Goal: Task Accomplishment & Management: Use online tool/utility

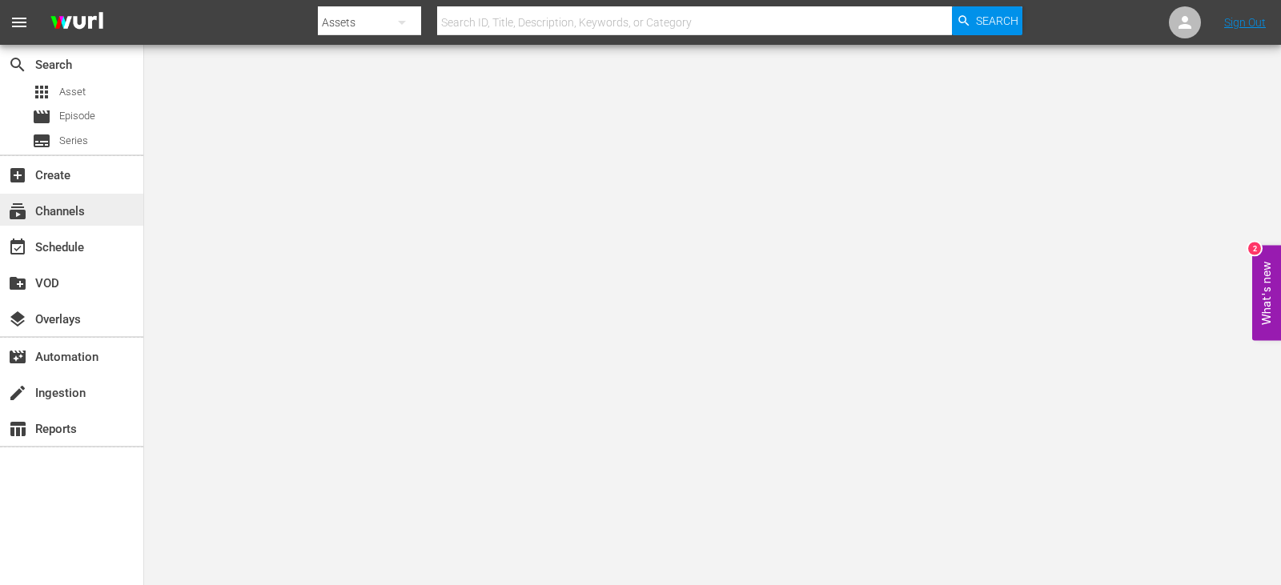
click at [68, 212] on div "subscriptions Channels" at bounding box center [45, 209] width 90 height 14
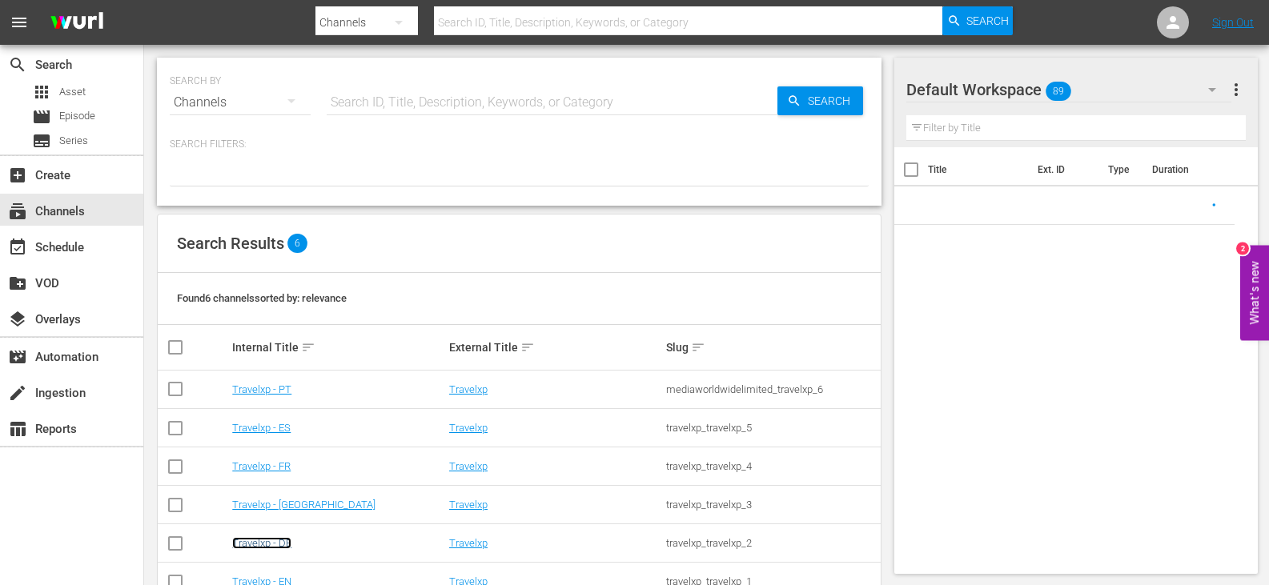
click at [270, 549] on link "Travelxp - DE" at bounding box center [261, 543] width 59 height 12
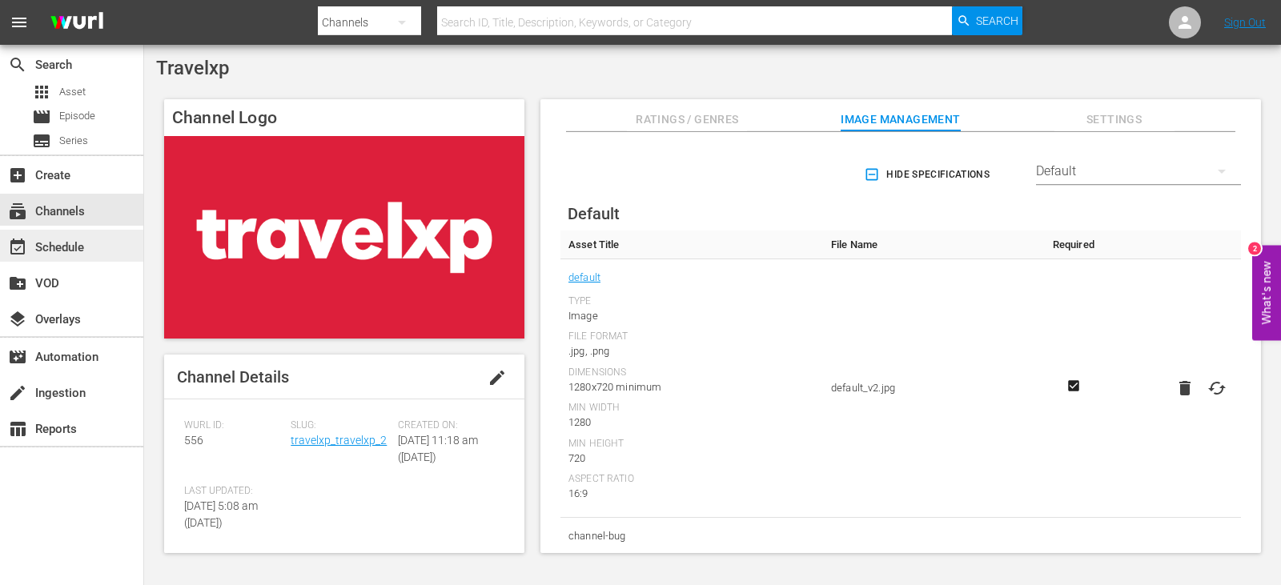
click at [69, 242] on div "event_available Schedule" at bounding box center [45, 245] width 90 height 14
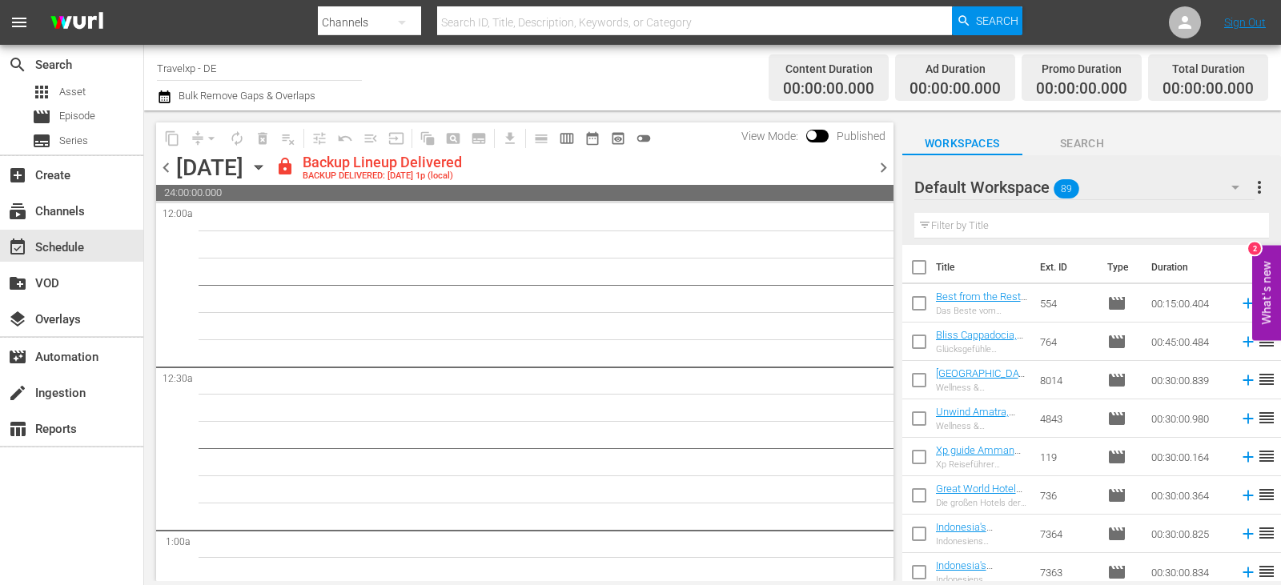
click at [871, 160] on div at bounding box center [870, 167] width 6 height 27
click at [881, 169] on span "chevron_right" at bounding box center [884, 168] width 20 height 20
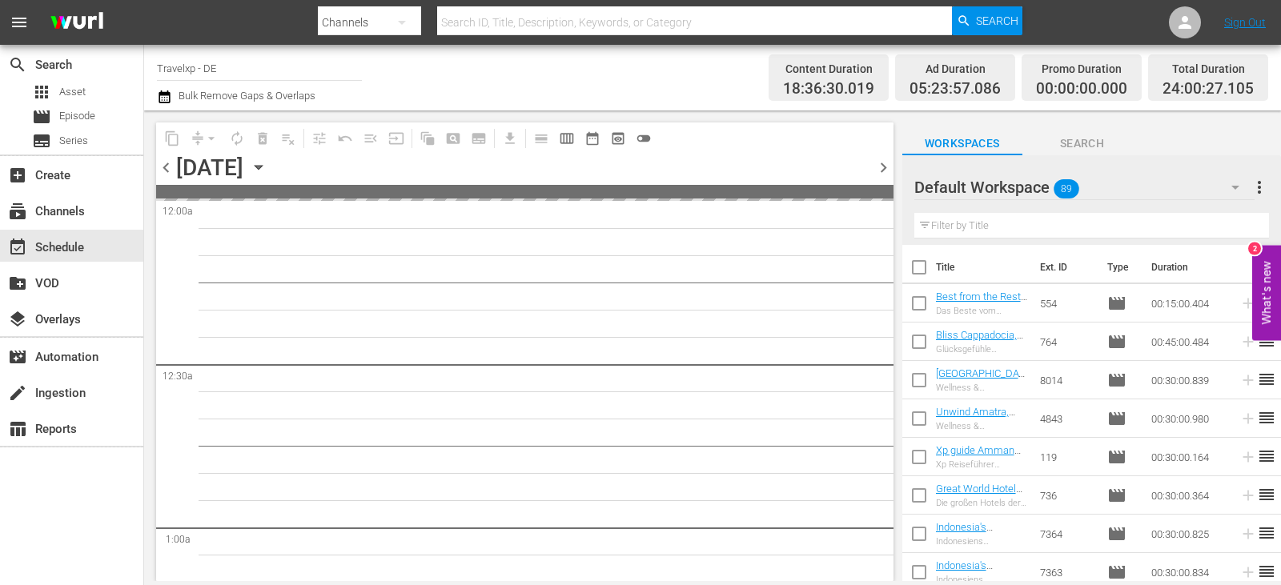
click at [881, 169] on span "chevron_right" at bounding box center [884, 168] width 20 height 20
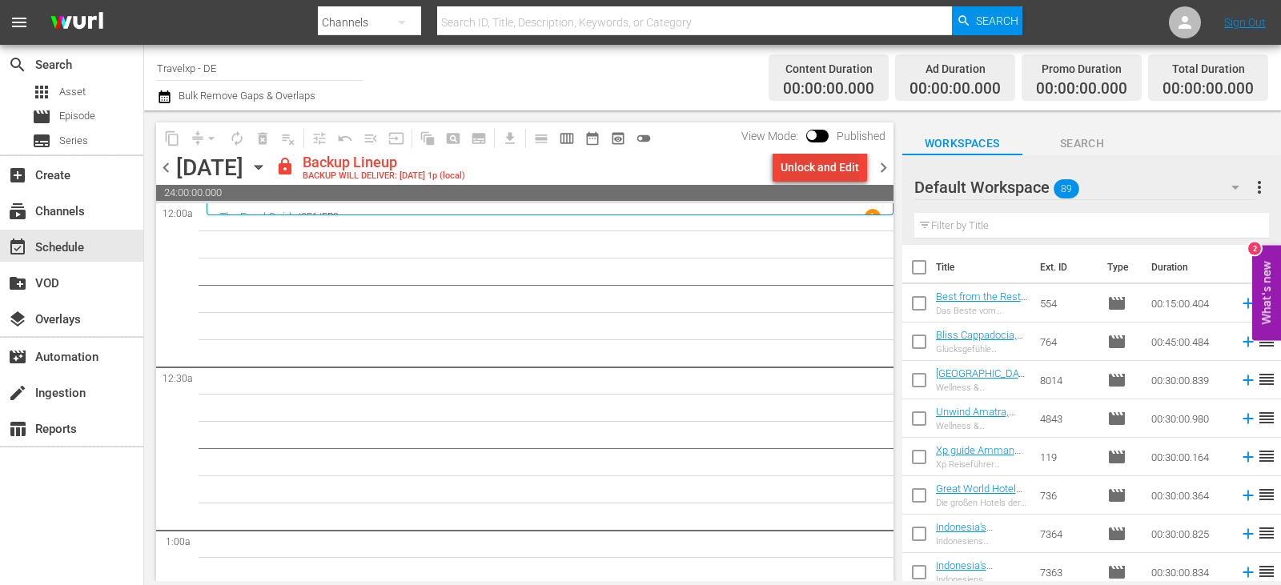
click at [786, 161] on div "Unlock and Edit" at bounding box center [820, 167] width 78 height 29
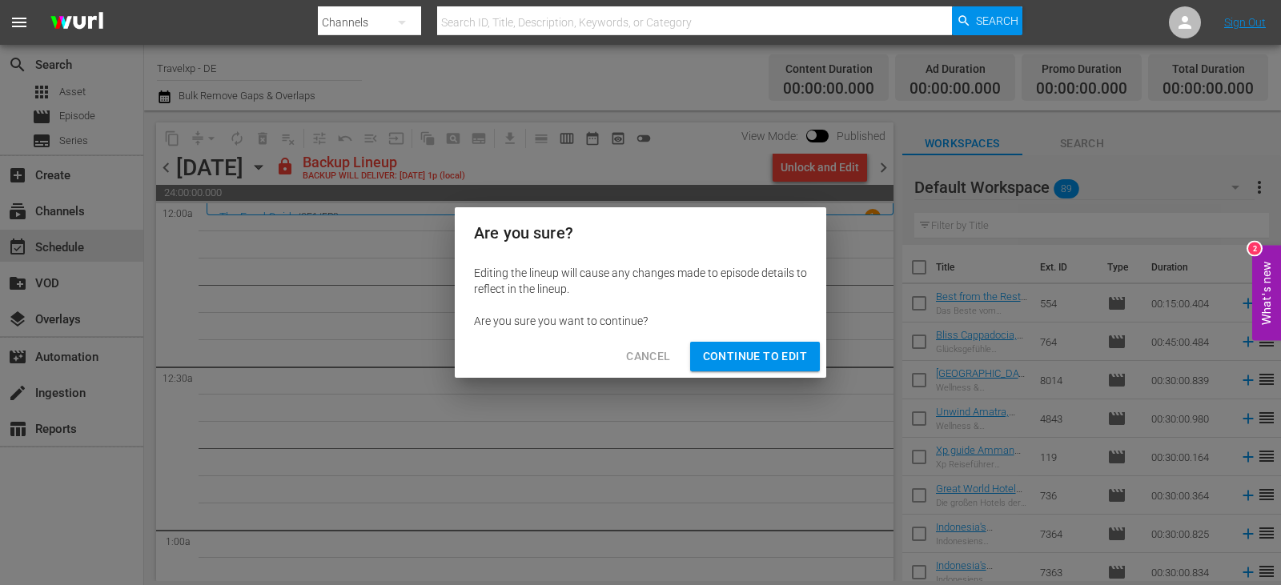
click at [758, 348] on span "Continue to Edit" at bounding box center [755, 357] width 104 height 20
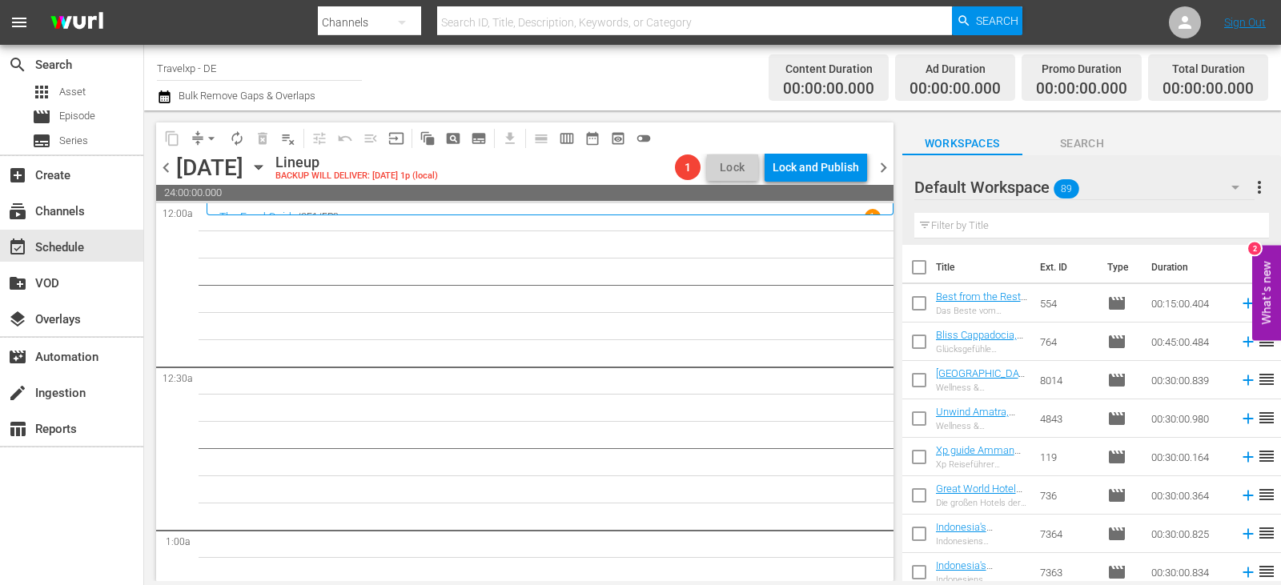
click at [993, 227] on input "text" at bounding box center [1092, 226] width 355 height 26
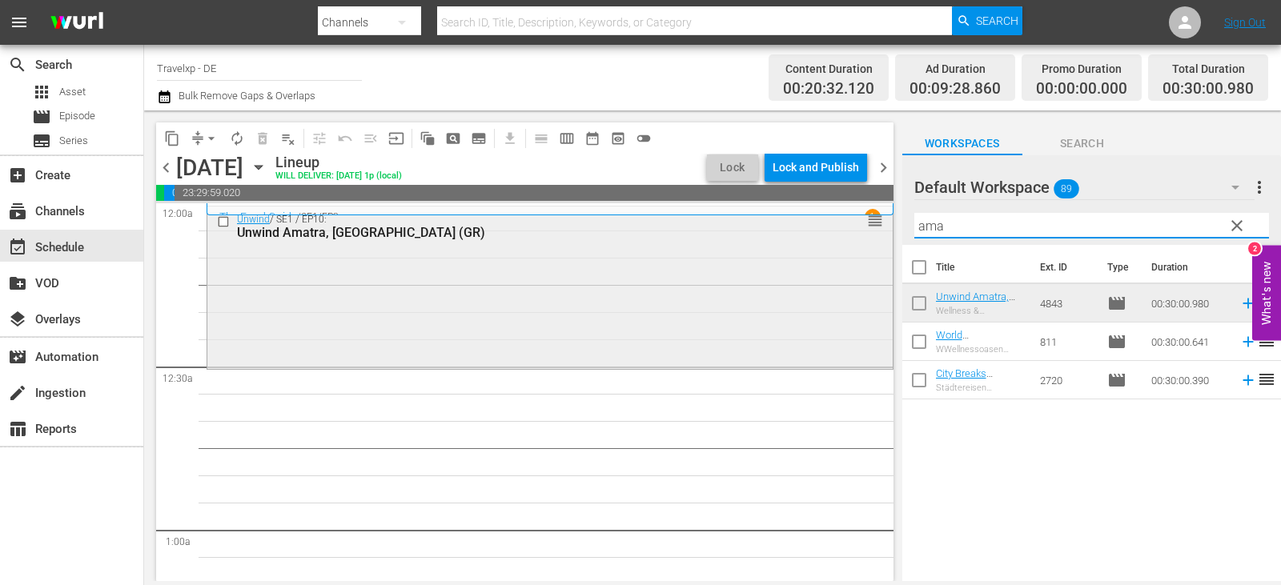
drag, startPoint x: 983, startPoint y: 230, endPoint x: 758, endPoint y: 230, distance: 224.2
click at [758, 230] on div "content_copy compress arrow_drop_down autorenew_outlined delete_forever_outline…" at bounding box center [712, 346] width 1137 height 471
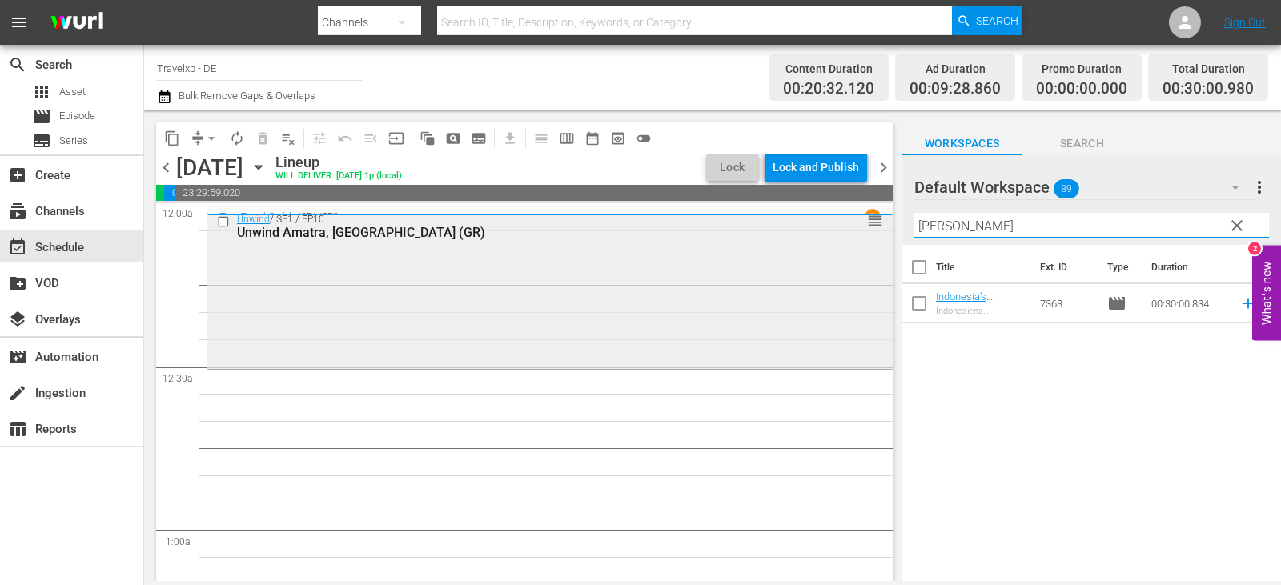
drag, startPoint x: 954, startPoint y: 229, endPoint x: 742, endPoint y: 236, distance: 212.4
click at [742, 236] on div "content_copy compress arrow_drop_down autorenew_outlined delete_forever_outline…" at bounding box center [712, 346] width 1137 height 471
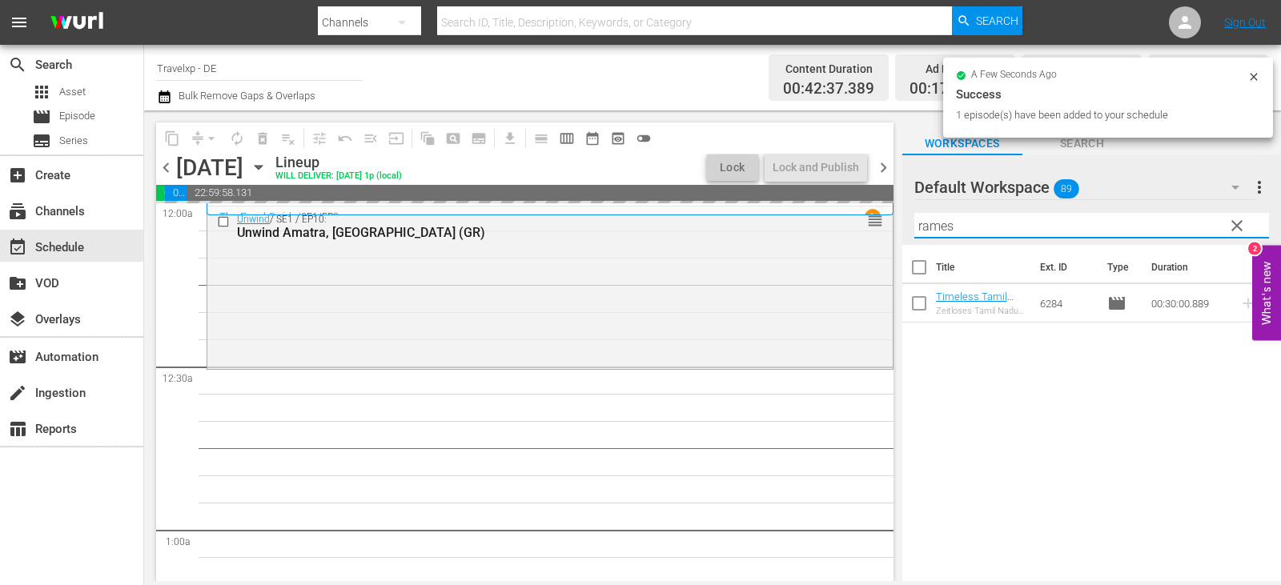
click at [735, 247] on div "content_copy compress arrow_drop_down autorenew_outlined delete_forever_outline…" at bounding box center [712, 346] width 1137 height 471
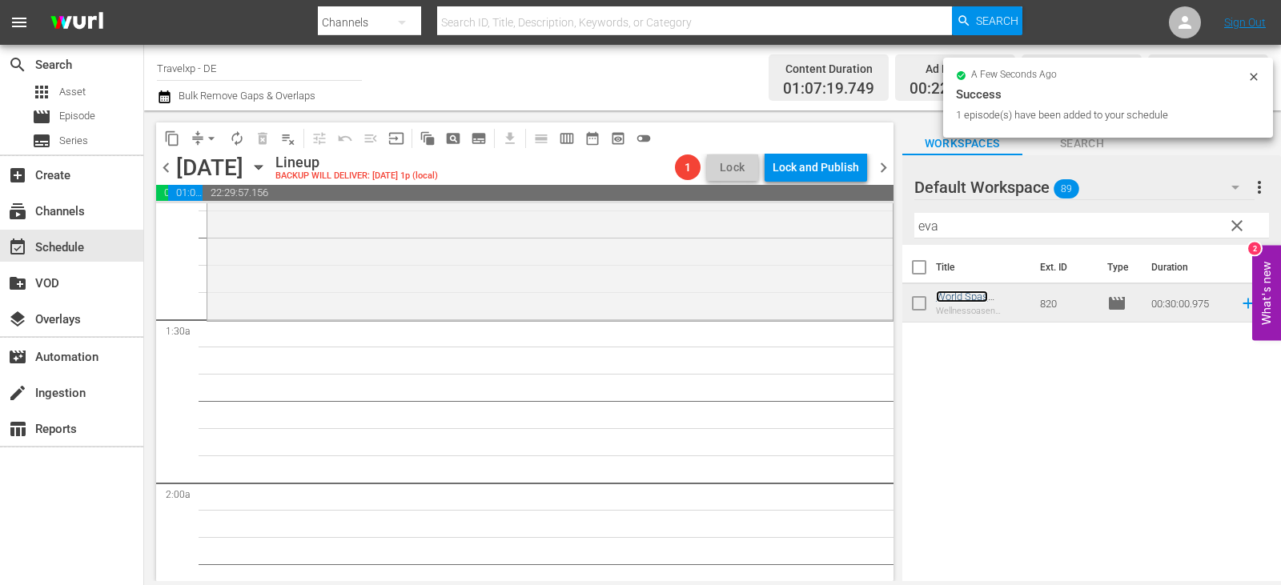
scroll to position [400, 0]
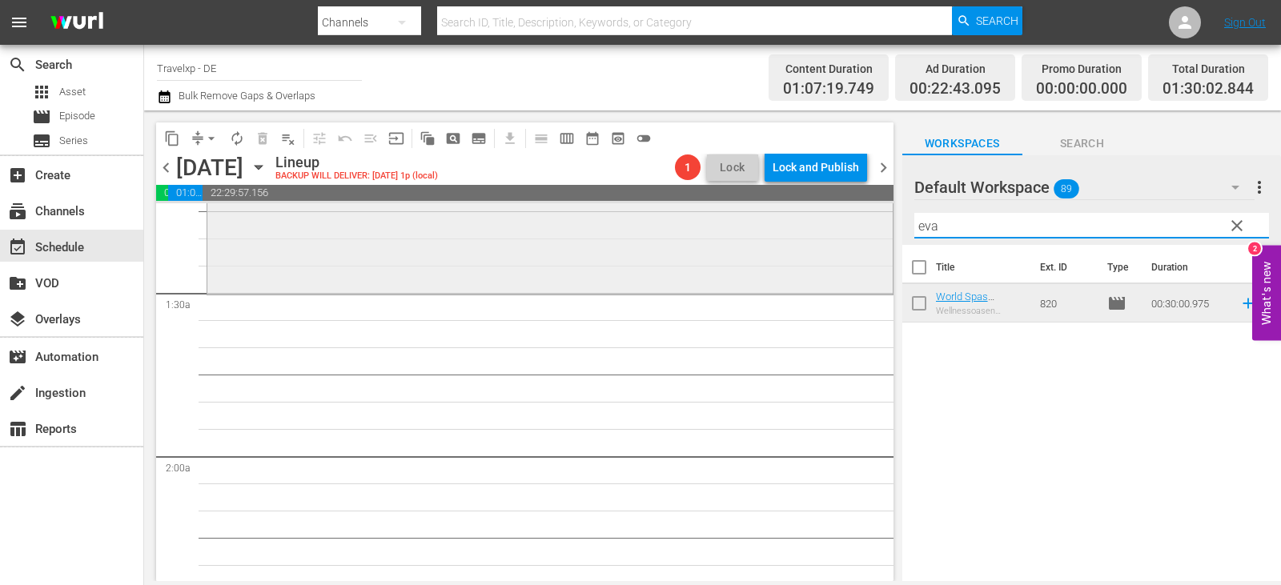
drag, startPoint x: 951, startPoint y: 235, endPoint x: 753, endPoint y: 235, distance: 197.8
click at [753, 235] on div "content_copy compress arrow_drop_down autorenew_outlined delete_forever_outline…" at bounding box center [712, 346] width 1137 height 471
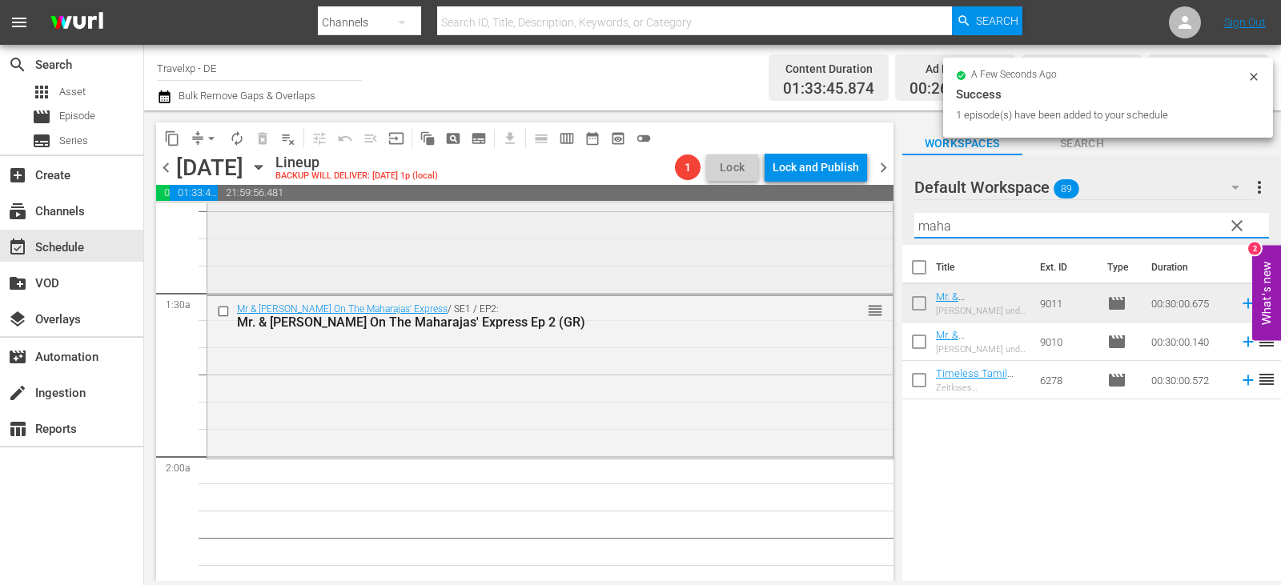
drag, startPoint x: 969, startPoint y: 231, endPoint x: 777, endPoint y: 251, distance: 193.3
click at [780, 251] on div "content_copy compress arrow_drop_down autorenew_outlined delete_forever_outline…" at bounding box center [712, 346] width 1137 height 471
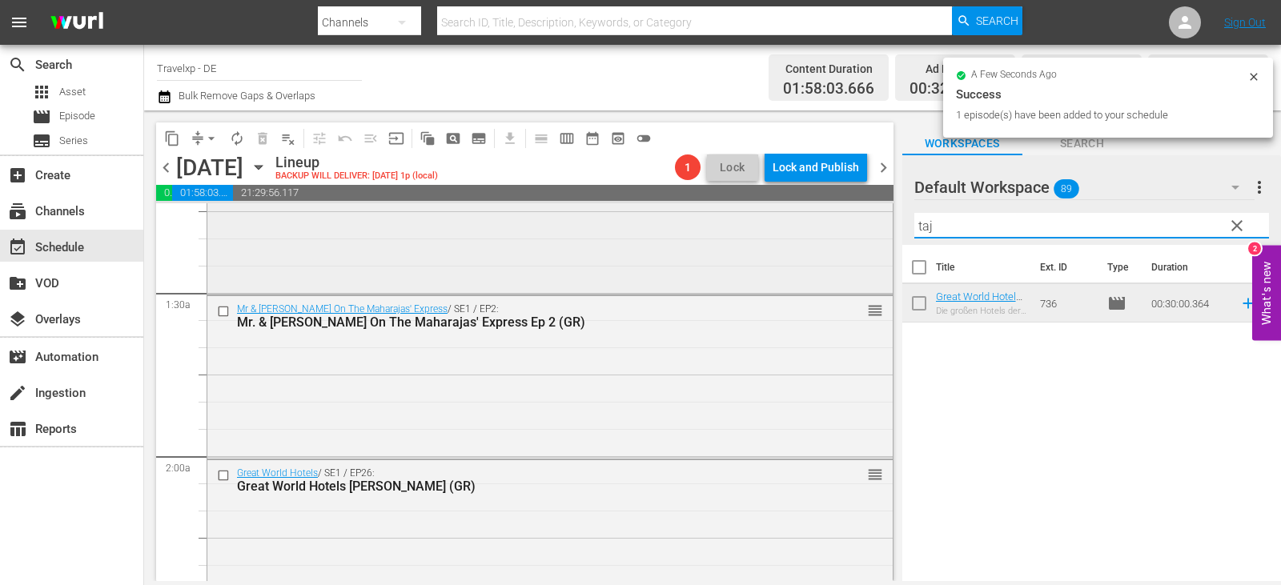
drag, startPoint x: 955, startPoint y: 227, endPoint x: 831, endPoint y: 231, distance: 125.0
click at [831, 231] on div "content_copy compress arrow_drop_down autorenew_outlined delete_forever_outline…" at bounding box center [712, 346] width 1137 height 471
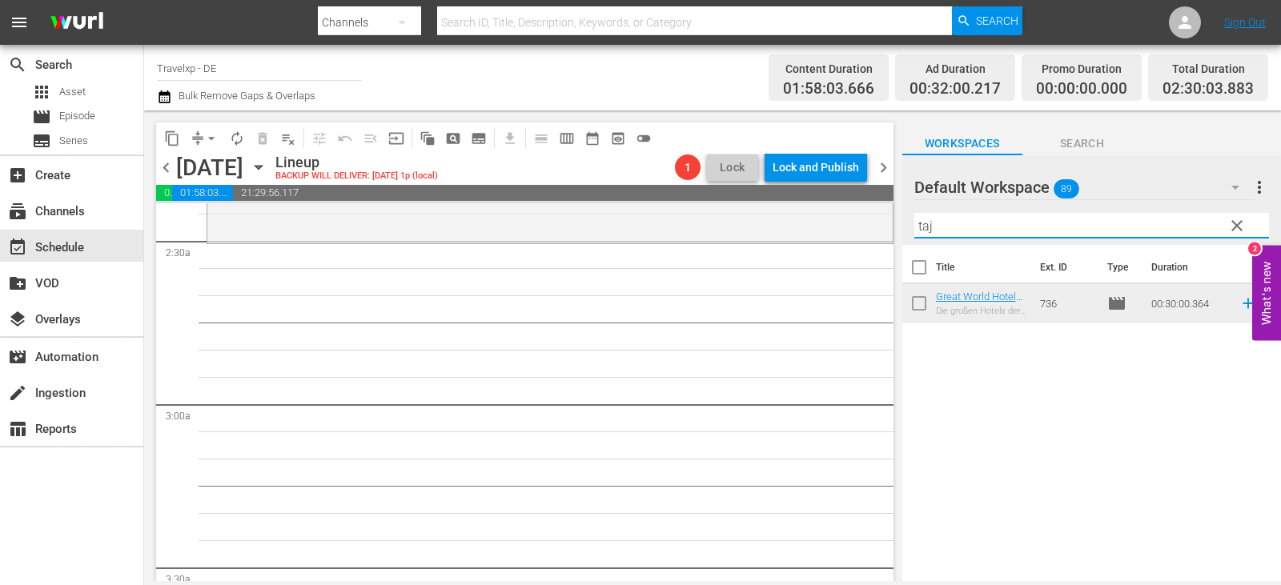
scroll to position [801, 0]
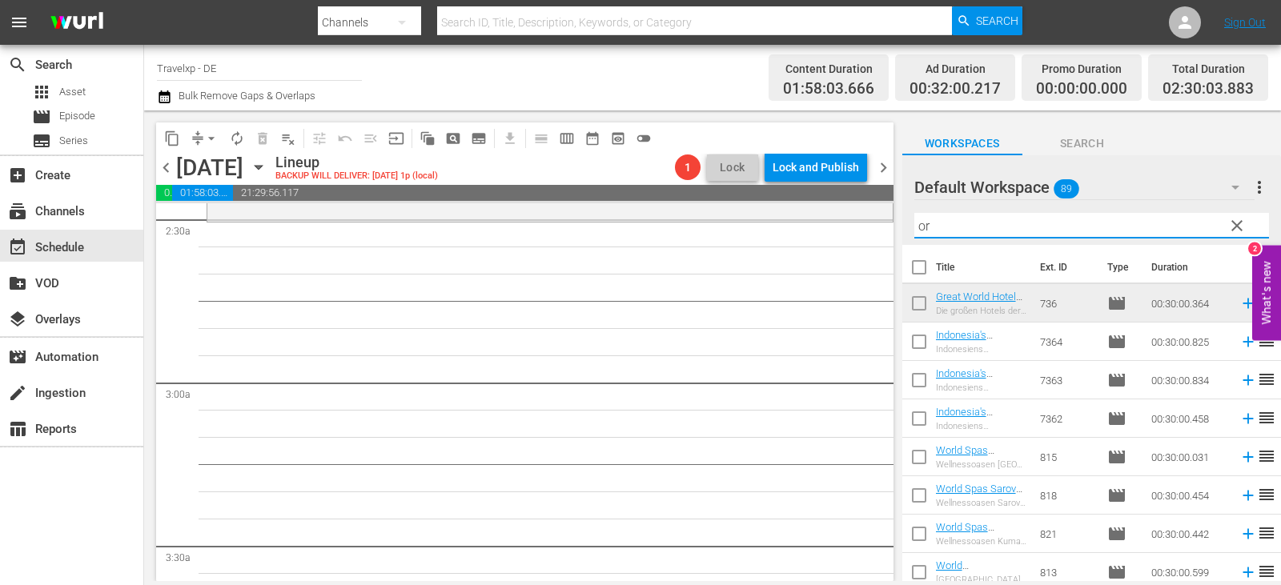
type input "o"
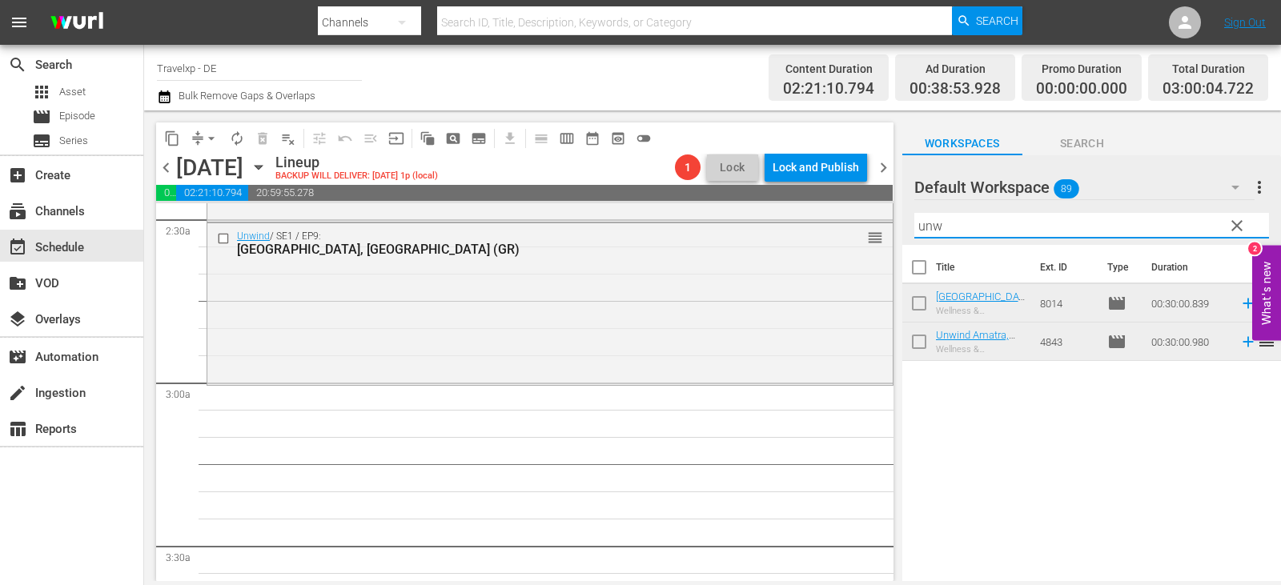
drag, startPoint x: 953, startPoint y: 221, endPoint x: 863, endPoint y: 223, distance: 89.7
click at [830, 224] on div "content_copy compress arrow_drop_down autorenew_outlined delete_forever_outline…" at bounding box center [712, 346] width 1137 height 471
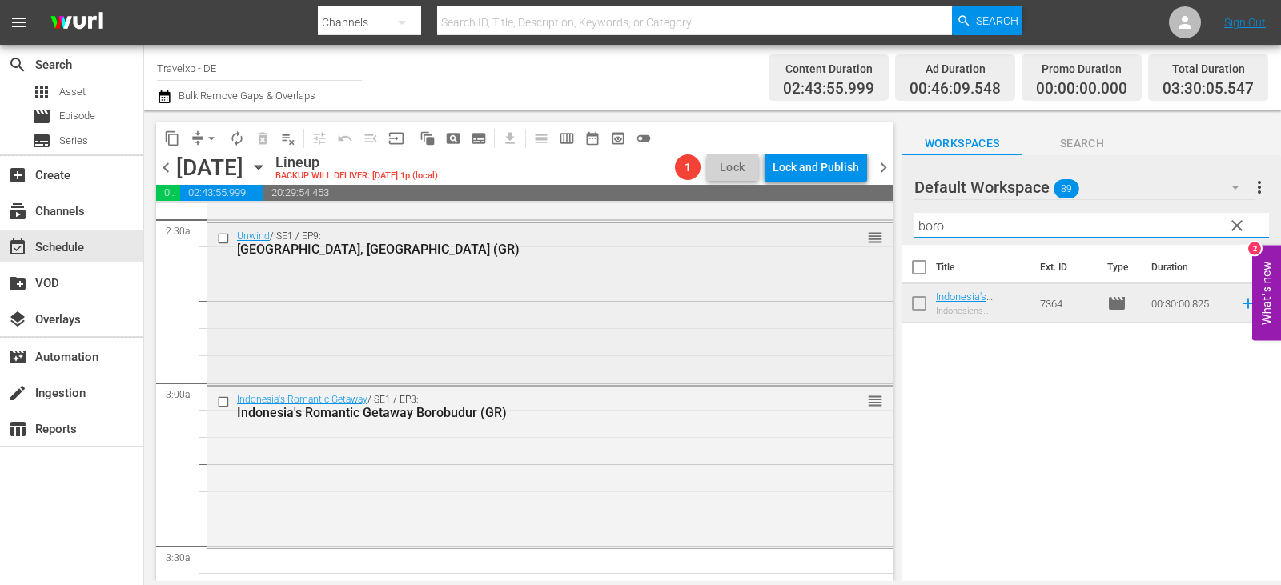
drag, startPoint x: 961, startPoint y: 229, endPoint x: 766, endPoint y: 229, distance: 195.4
click at [766, 229] on div "content_copy compress arrow_drop_down autorenew_outlined delete_forever_outline…" at bounding box center [712, 346] width 1137 height 471
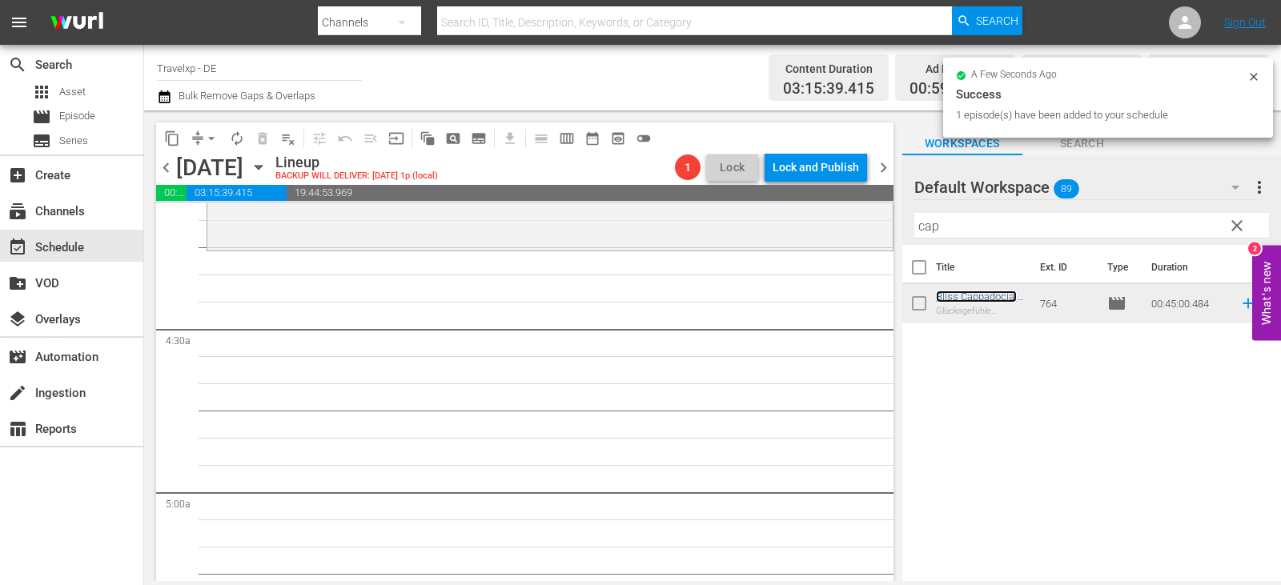
scroll to position [1361, 0]
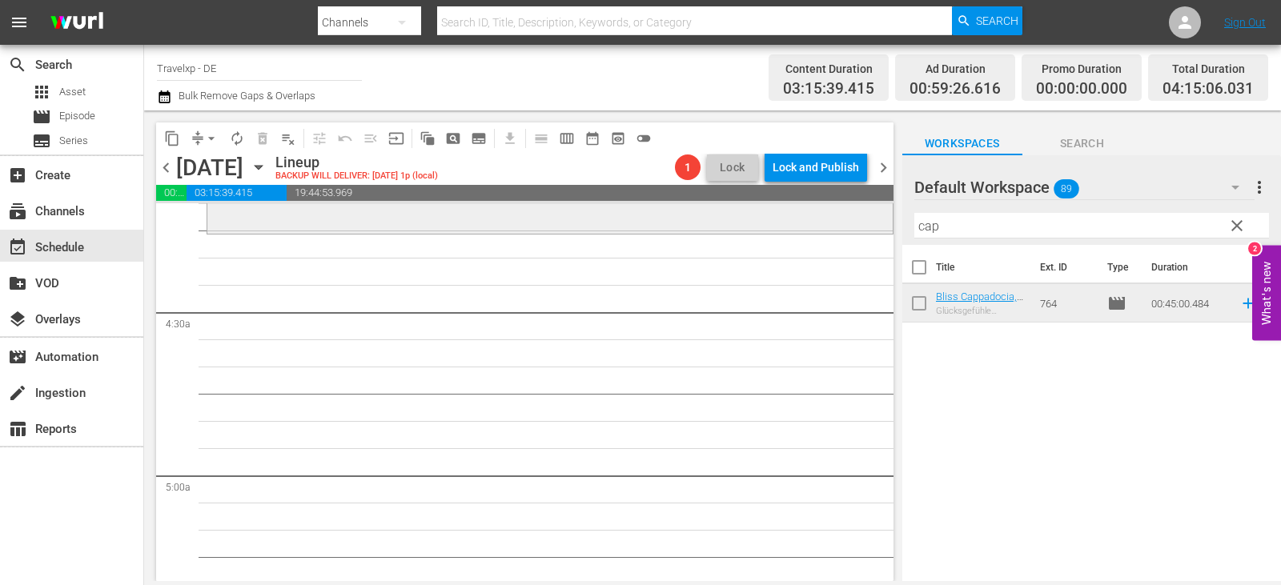
drag, startPoint x: 969, startPoint y: 231, endPoint x: 684, endPoint y: 232, distance: 285.1
click at [684, 232] on div "content_copy compress arrow_drop_down autorenew_outlined delete_forever_outline…" at bounding box center [712, 346] width 1137 height 471
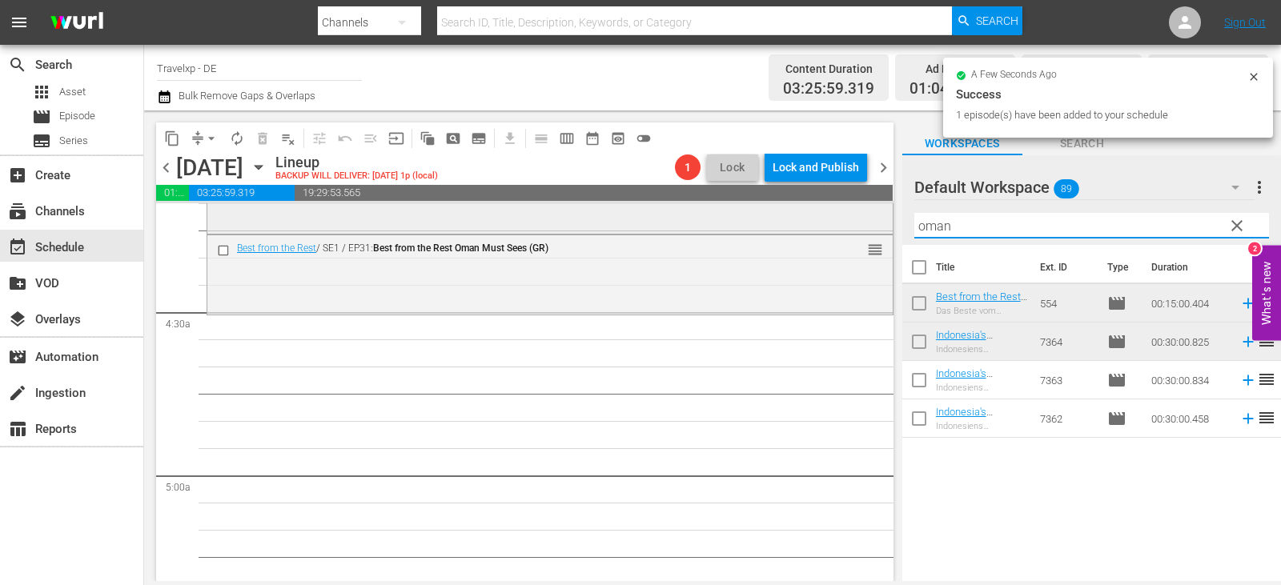
drag, startPoint x: 967, startPoint y: 223, endPoint x: 810, endPoint y: 233, distance: 156.5
click at [810, 233] on div "content_copy compress arrow_drop_down autorenew_outlined delete_forever_outline…" at bounding box center [712, 346] width 1137 height 471
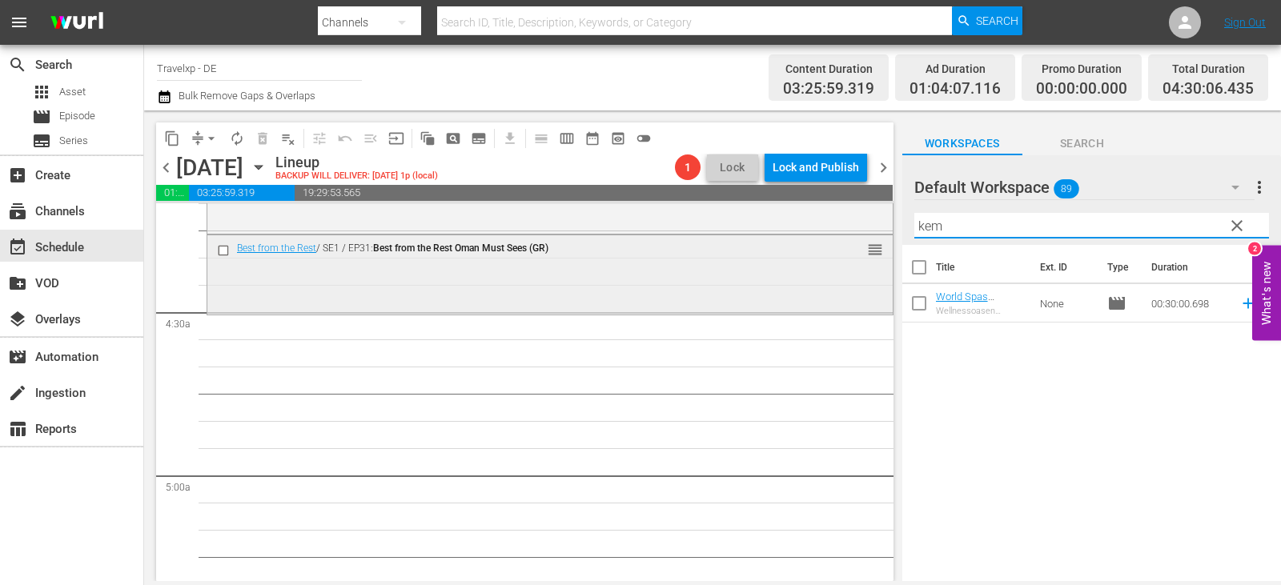
drag, startPoint x: 918, startPoint y: 229, endPoint x: 798, endPoint y: 235, distance: 119.5
click at [798, 235] on div "content_copy compress arrow_drop_down autorenew_outlined delete_forever_outline…" at bounding box center [712, 346] width 1137 height 471
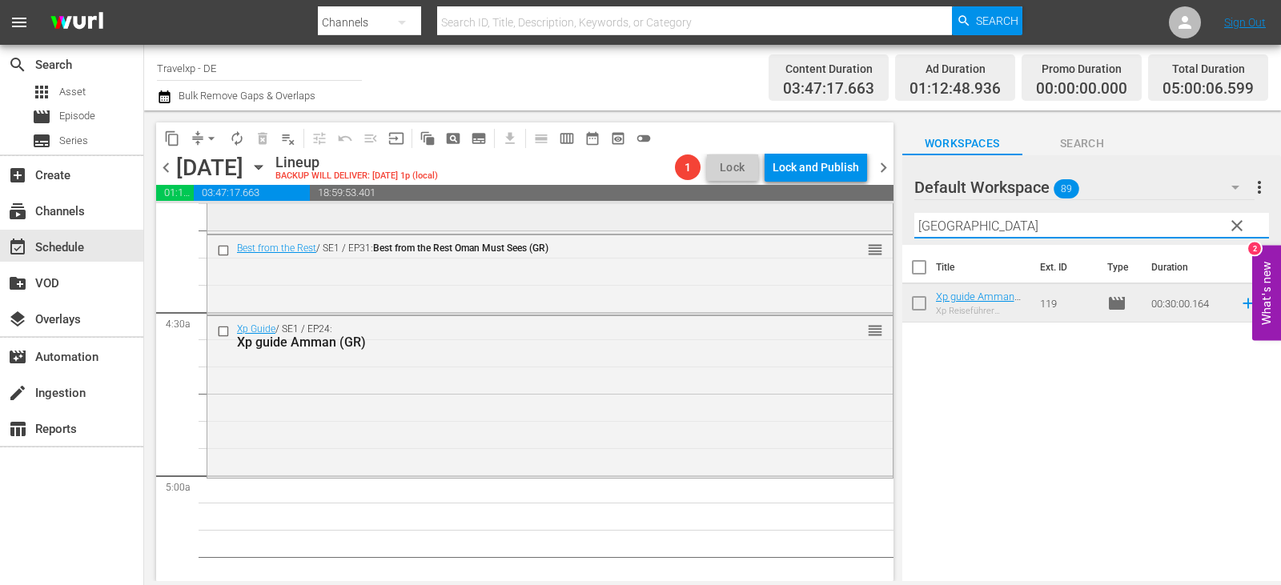
drag, startPoint x: 972, startPoint y: 220, endPoint x: 747, endPoint y: 229, distance: 225.2
click at [747, 229] on div "content_copy compress arrow_drop_down autorenew_outlined delete_forever_outline…" at bounding box center [712, 346] width 1137 height 471
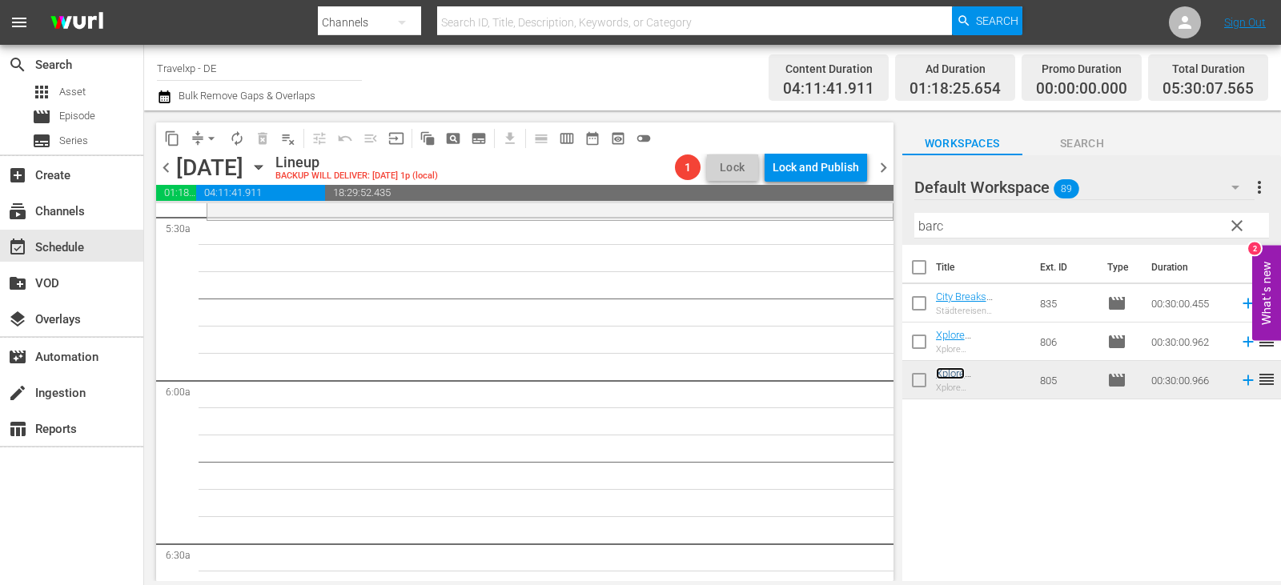
scroll to position [1762, 0]
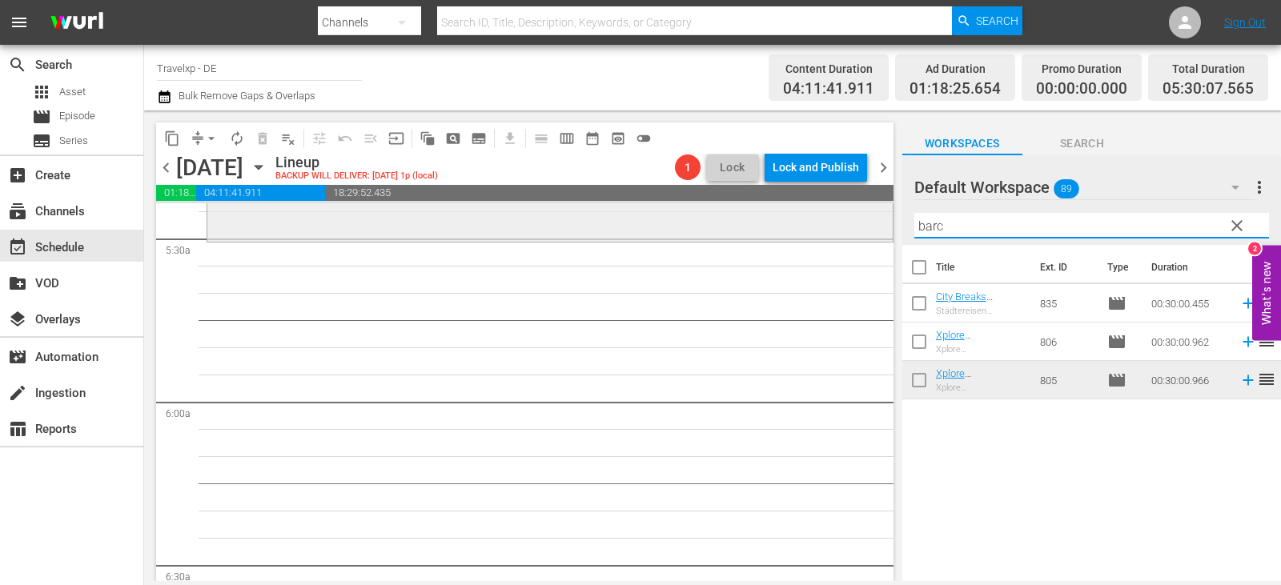
drag, startPoint x: 915, startPoint y: 228, endPoint x: 826, endPoint y: 228, distance: 88.9
click at [826, 228] on div "content_copy compress arrow_drop_down autorenew_outlined delete_forever_outline…" at bounding box center [712, 346] width 1137 height 471
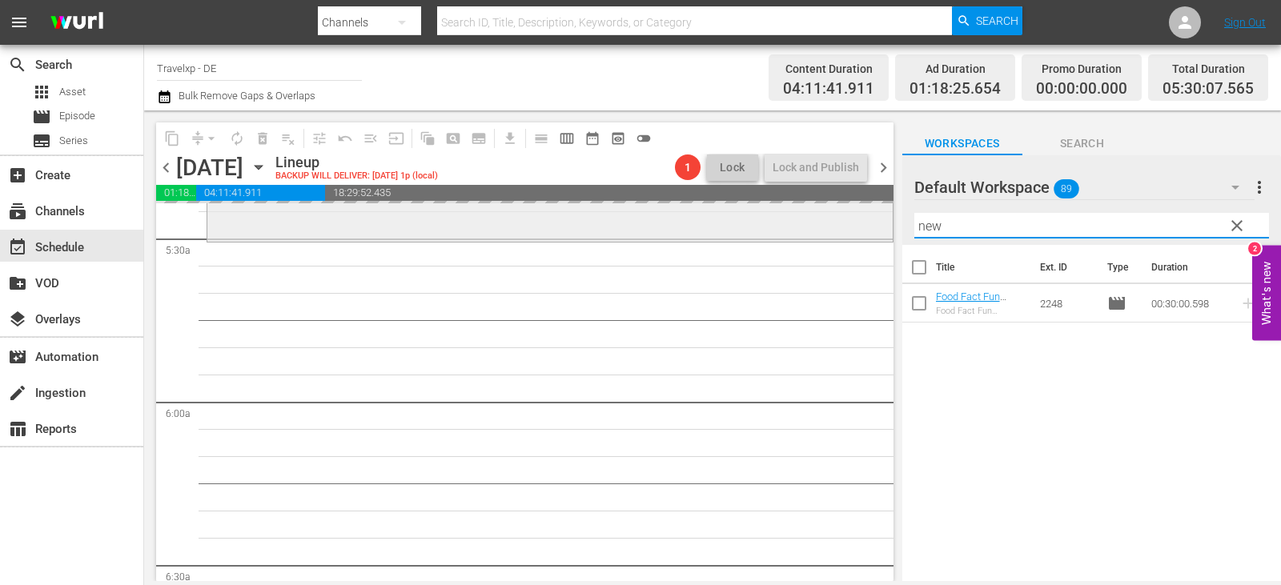
drag, startPoint x: 953, startPoint y: 222, endPoint x: 858, endPoint y: 223, distance: 95.3
click at [859, 223] on div "content_copy compress arrow_drop_down autorenew_outlined delete_forever_outline…" at bounding box center [712, 346] width 1137 height 471
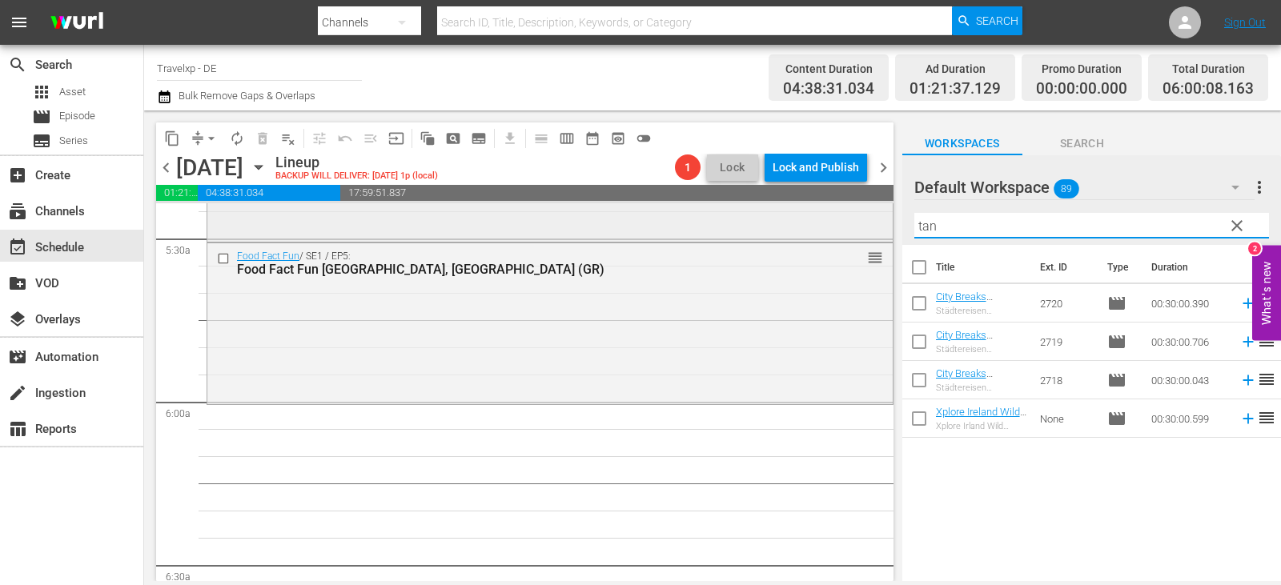
drag, startPoint x: 928, startPoint y: 227, endPoint x: 800, endPoint y: 235, distance: 128.3
click at [800, 235] on div "content_copy compress arrow_drop_down autorenew_outlined delete_forever_outline…" at bounding box center [712, 346] width 1137 height 471
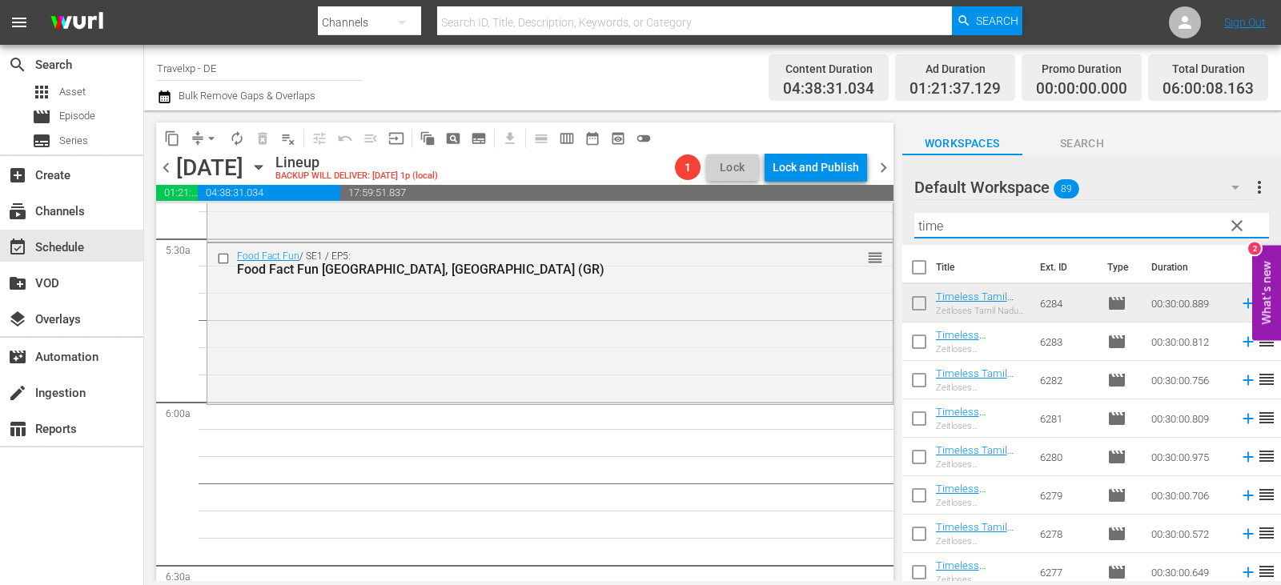
scroll to position [8, 0]
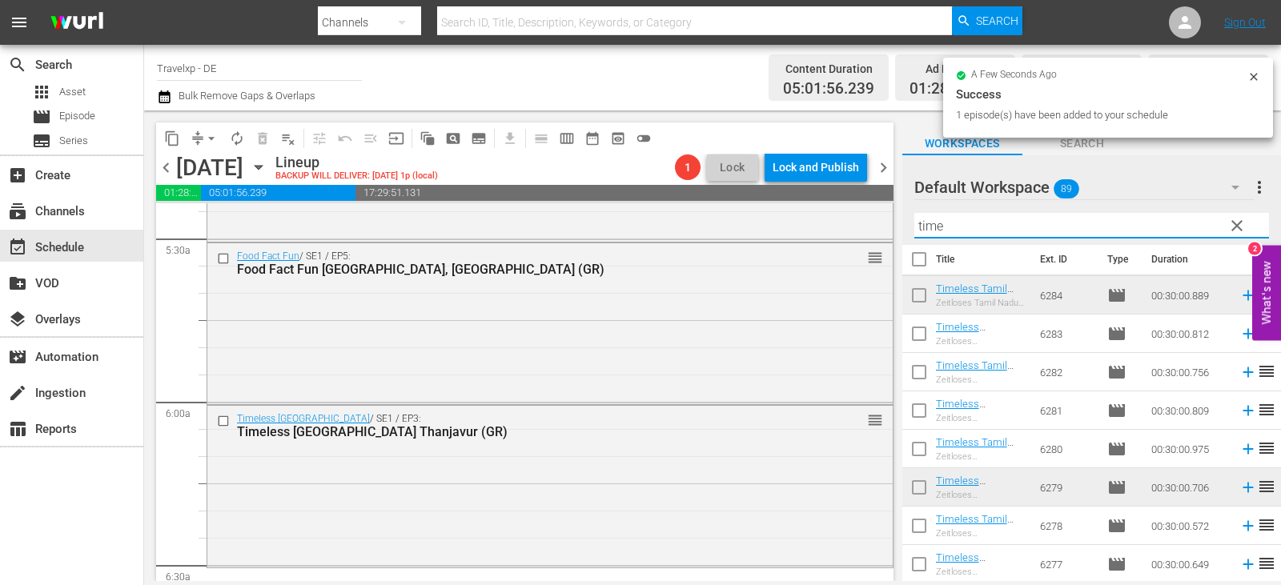
click at [799, 221] on div "content_copy compress arrow_drop_down autorenew_outlined delete_forever_outline…" at bounding box center [712, 346] width 1137 height 471
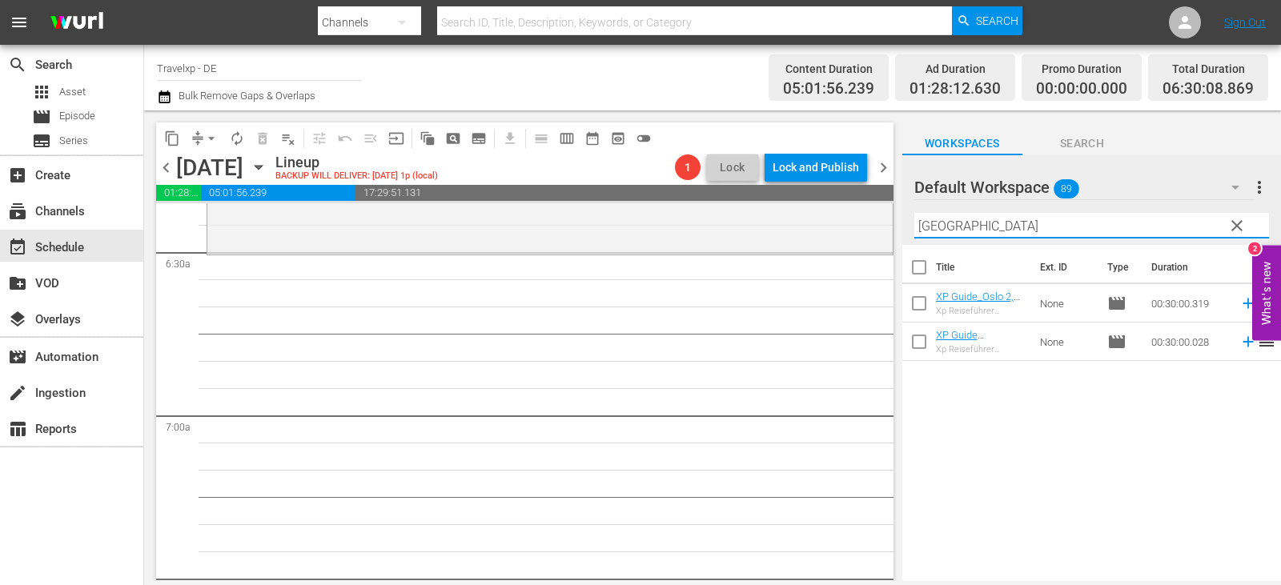
scroll to position [2082, 0]
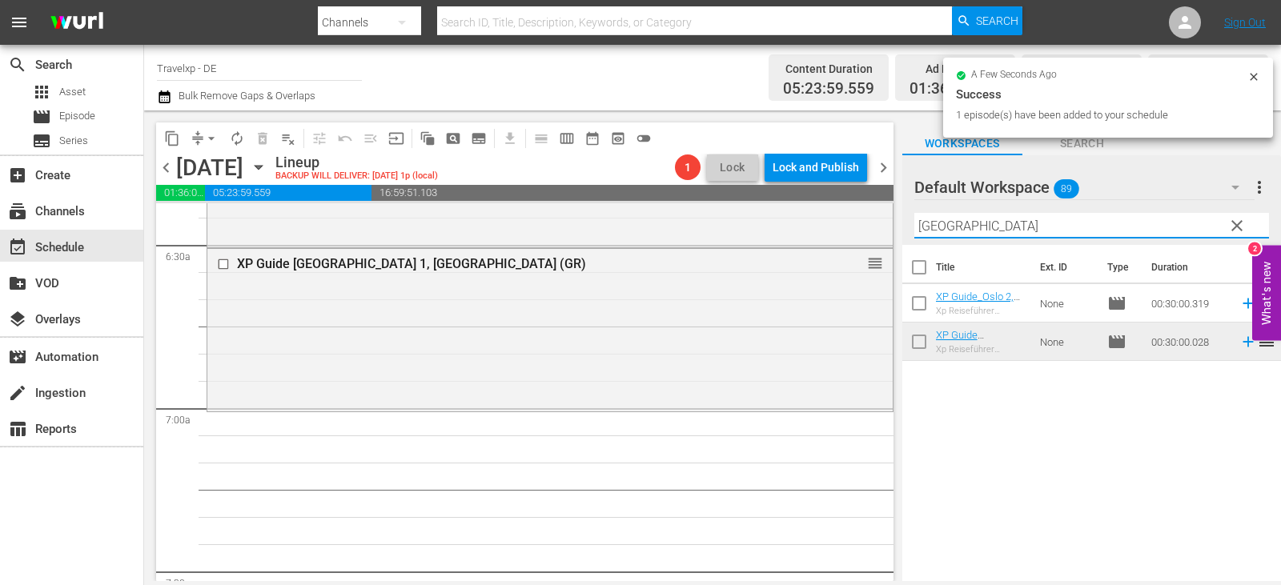
drag, startPoint x: 959, startPoint y: 224, endPoint x: 883, endPoint y: 224, distance: 76.9
click at [758, 224] on div "content_copy compress arrow_drop_down autorenew_outlined delete_forever_outline…" at bounding box center [712, 346] width 1137 height 471
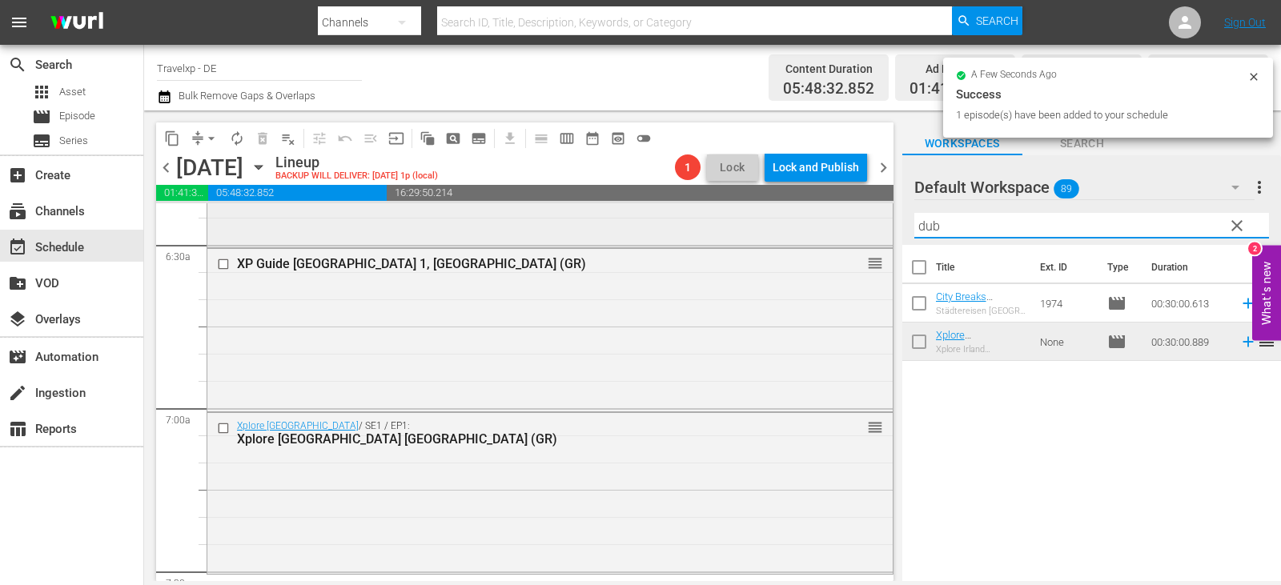
click at [740, 220] on div "content_copy compress arrow_drop_down autorenew_outlined delete_forever_outline…" at bounding box center [712, 346] width 1137 height 471
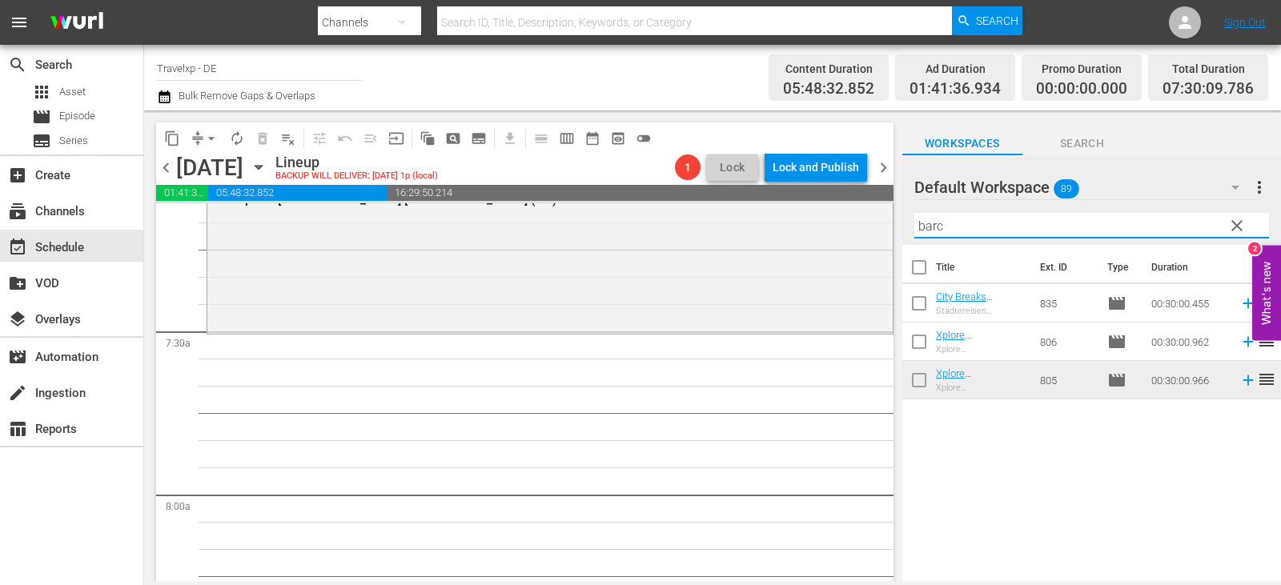
scroll to position [2403, 0]
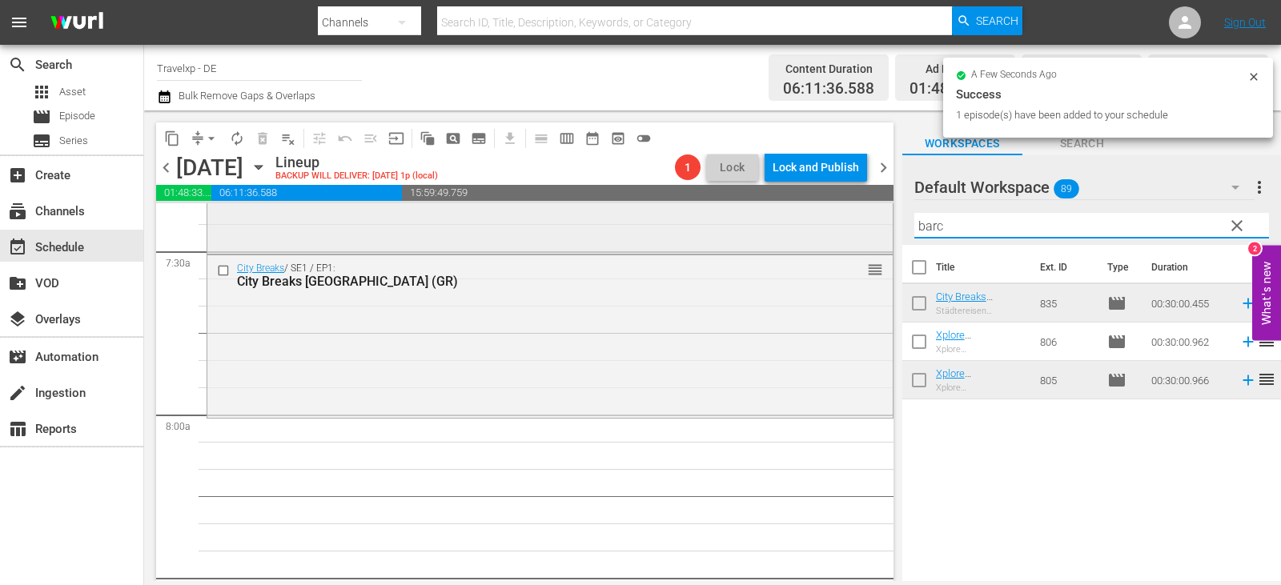
drag, startPoint x: 961, startPoint y: 227, endPoint x: 872, endPoint y: 222, distance: 89.0
click at [872, 222] on div "content_copy compress arrow_drop_down autorenew_outlined delete_forever_outline…" at bounding box center [712, 346] width 1137 height 471
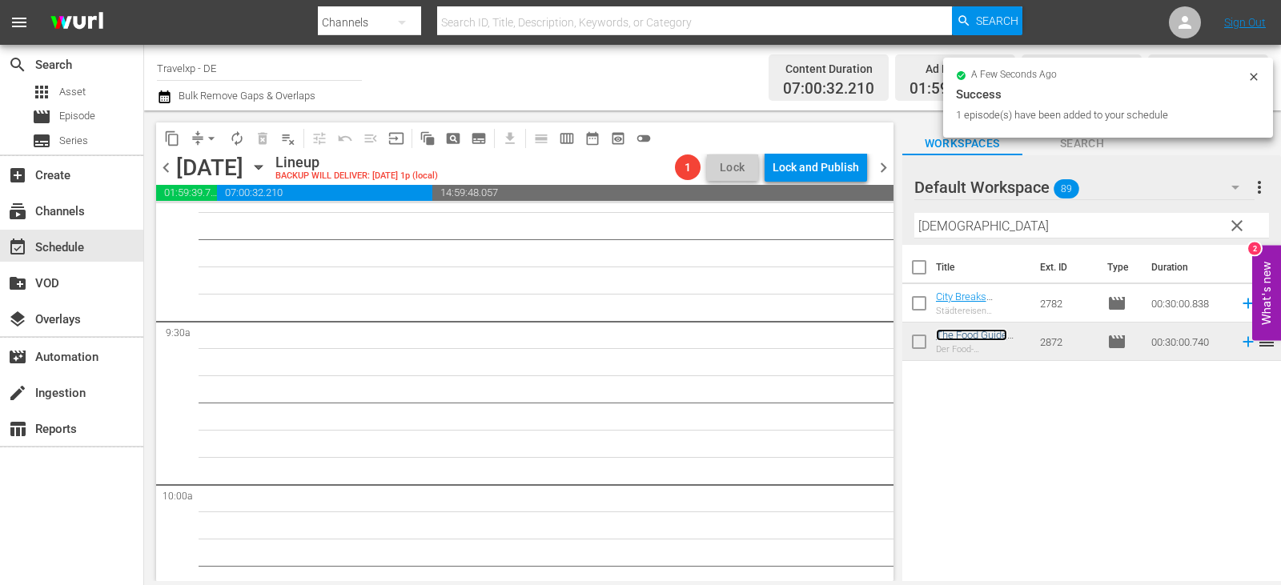
scroll to position [2906, 0]
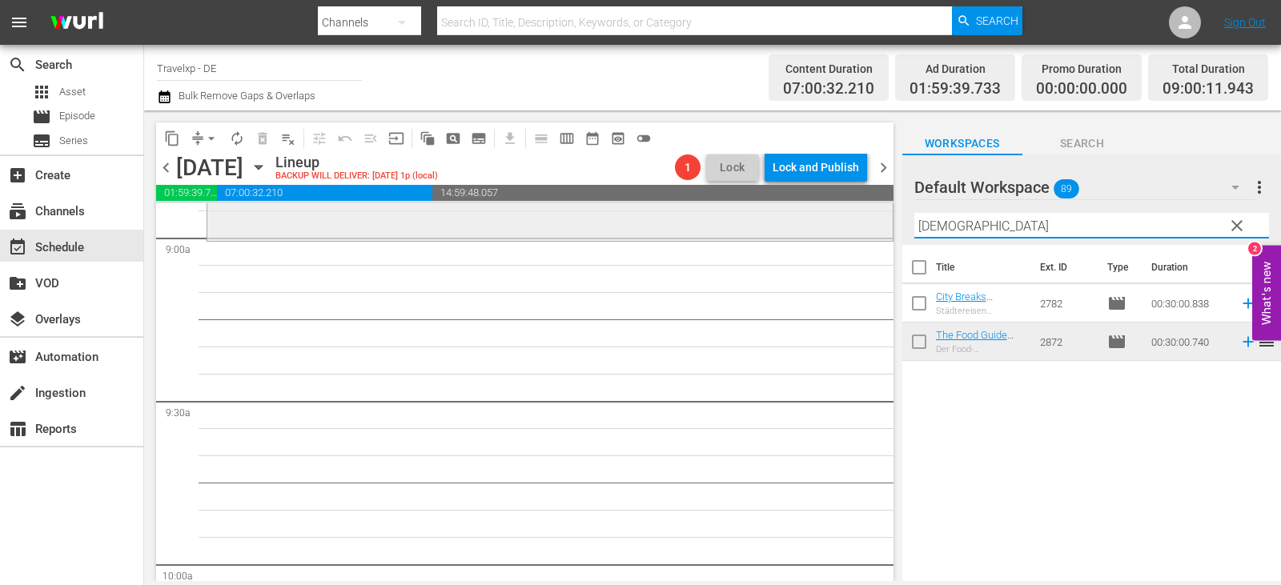
drag, startPoint x: 963, startPoint y: 220, endPoint x: 776, endPoint y: 237, distance: 187.4
click at [776, 237] on div "content_copy compress arrow_drop_down autorenew_outlined delete_forever_outline…" at bounding box center [712, 346] width 1137 height 471
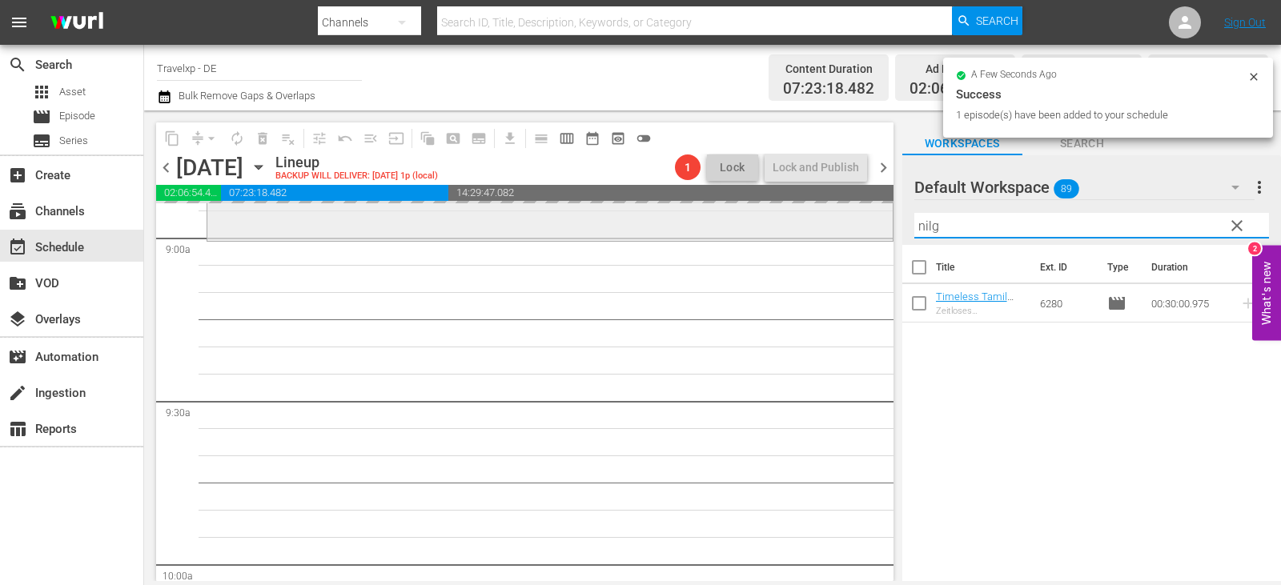
drag, startPoint x: 940, startPoint y: 231, endPoint x: 661, endPoint y: 232, distance: 279.5
click at [661, 232] on div "content_copy compress arrow_drop_down autorenew_outlined delete_forever_outline…" at bounding box center [712, 346] width 1137 height 471
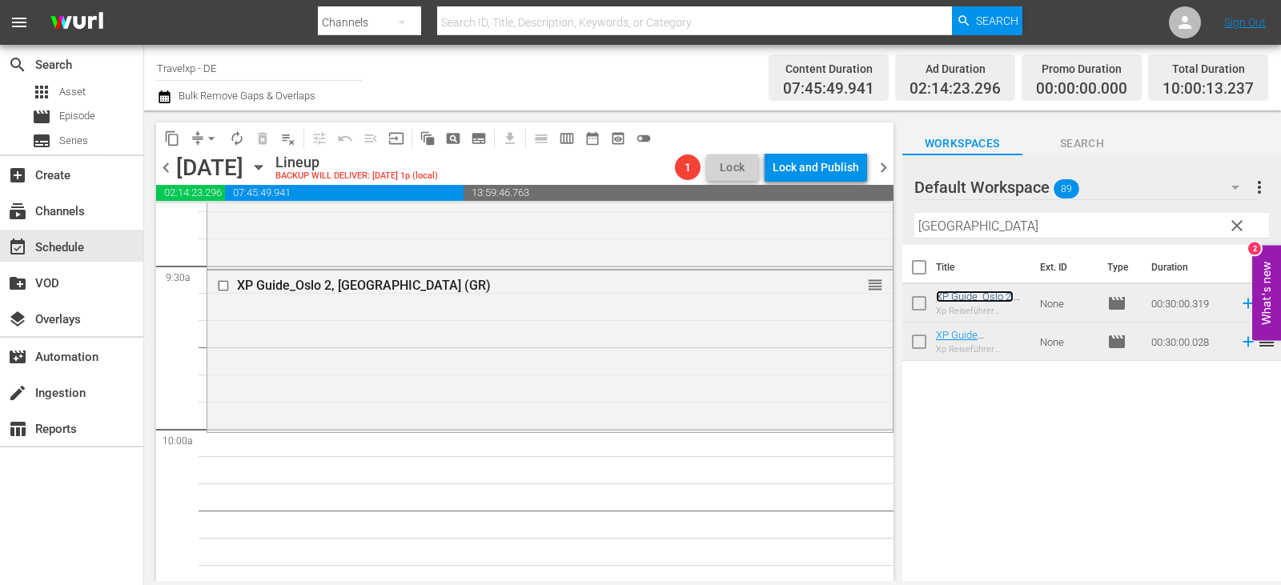
scroll to position [3067, 0]
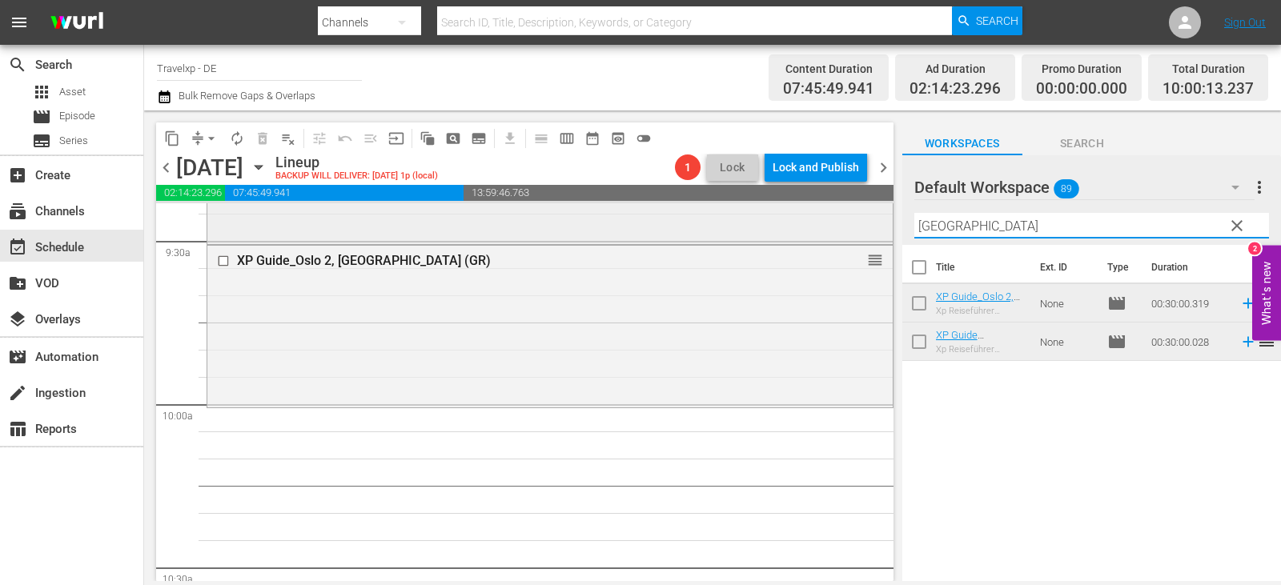
drag, startPoint x: 956, startPoint y: 225, endPoint x: 703, endPoint y: 240, distance: 253.5
click at [703, 240] on div "content_copy compress arrow_drop_down autorenew_outlined delete_forever_outline…" at bounding box center [712, 346] width 1137 height 471
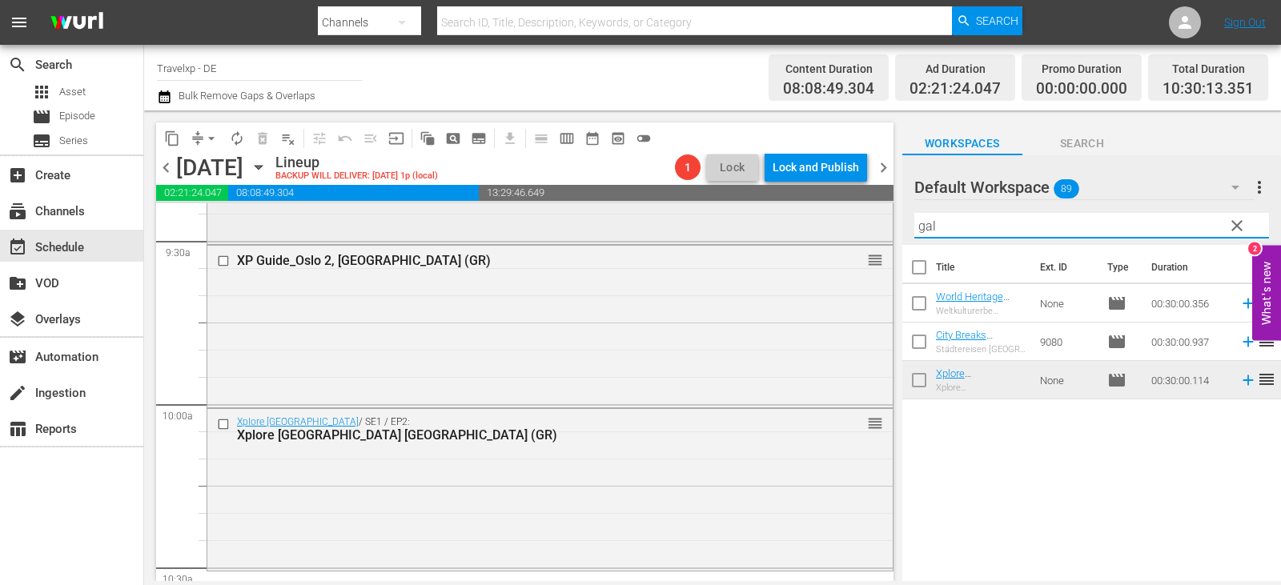
drag, startPoint x: 889, startPoint y: 230, endPoint x: 782, endPoint y: 239, distance: 107.7
click at [782, 239] on div "content_copy compress arrow_drop_down autorenew_outlined delete_forever_outline…" at bounding box center [712, 346] width 1137 height 471
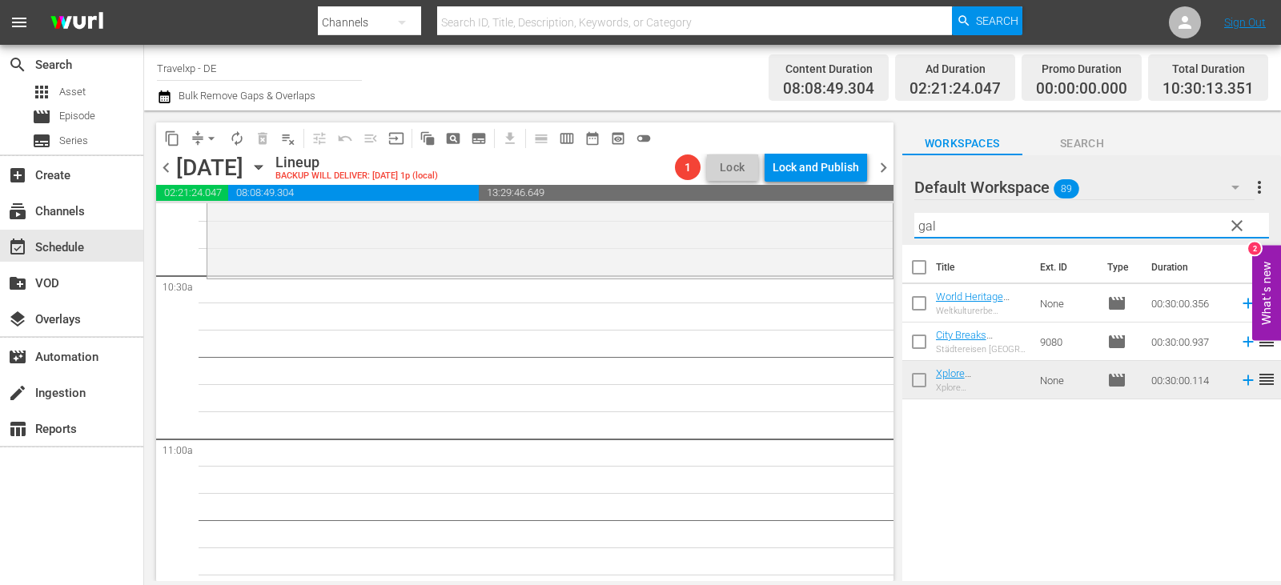
scroll to position [3387, 0]
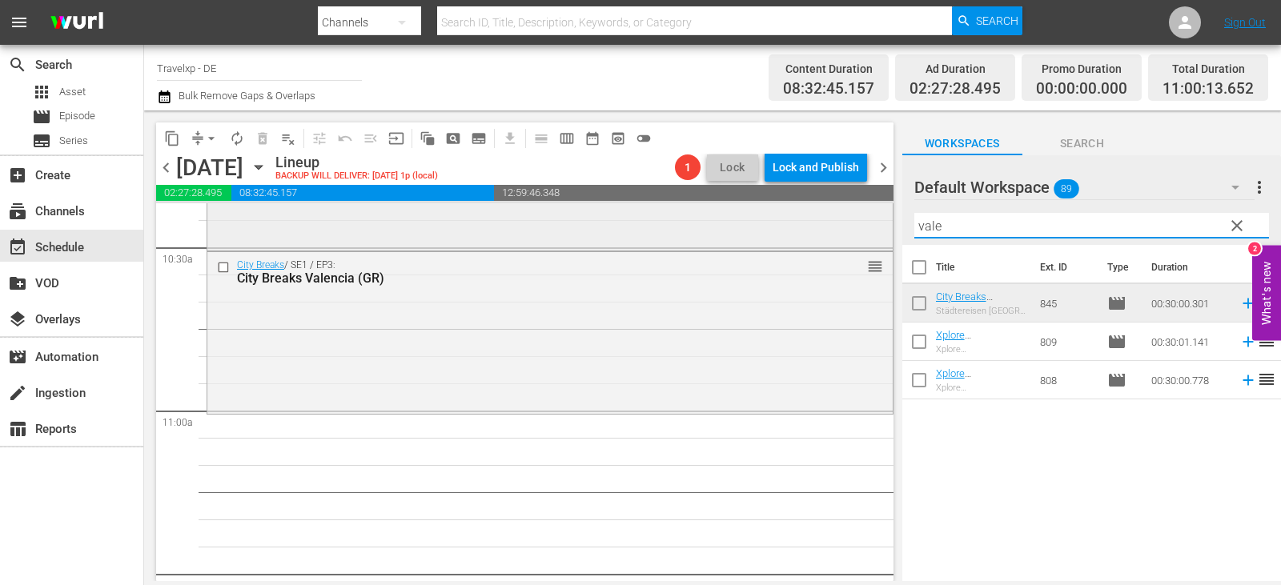
drag, startPoint x: 965, startPoint y: 227, endPoint x: 785, endPoint y: 222, distance: 180.3
click at [785, 222] on div "content_copy compress arrow_drop_down autorenew_outlined delete_forever_outline…" at bounding box center [712, 346] width 1137 height 471
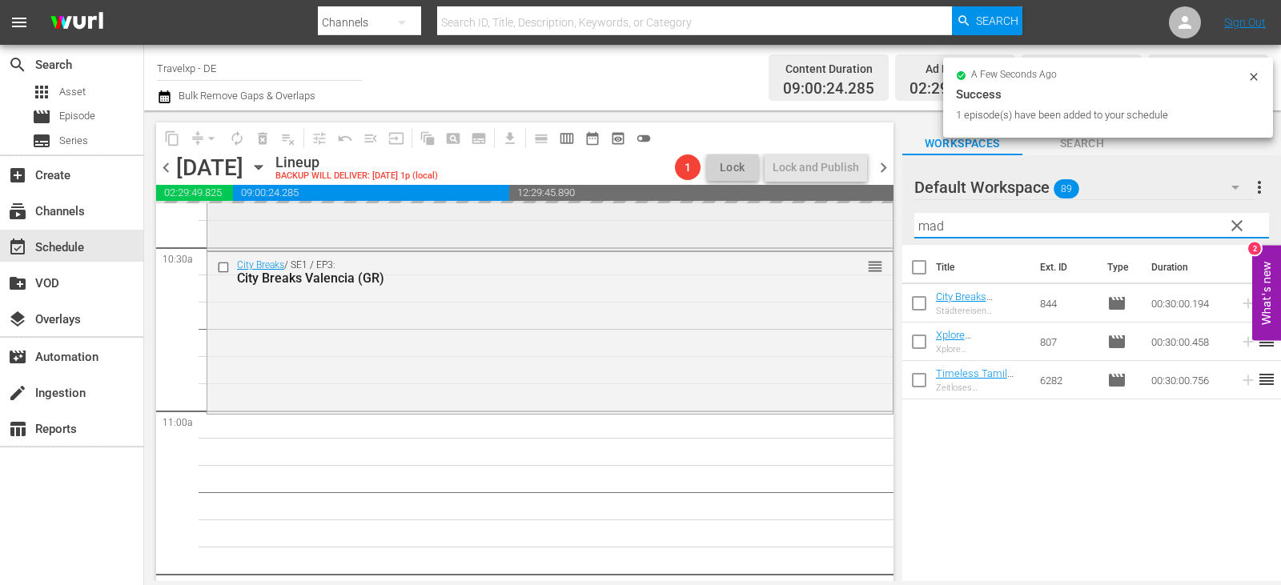
drag, startPoint x: 968, startPoint y: 229, endPoint x: 810, endPoint y: 226, distance: 157.8
click at [810, 226] on div "content_copy compress arrow_drop_down autorenew_outlined delete_forever_outline…" at bounding box center [712, 346] width 1137 height 471
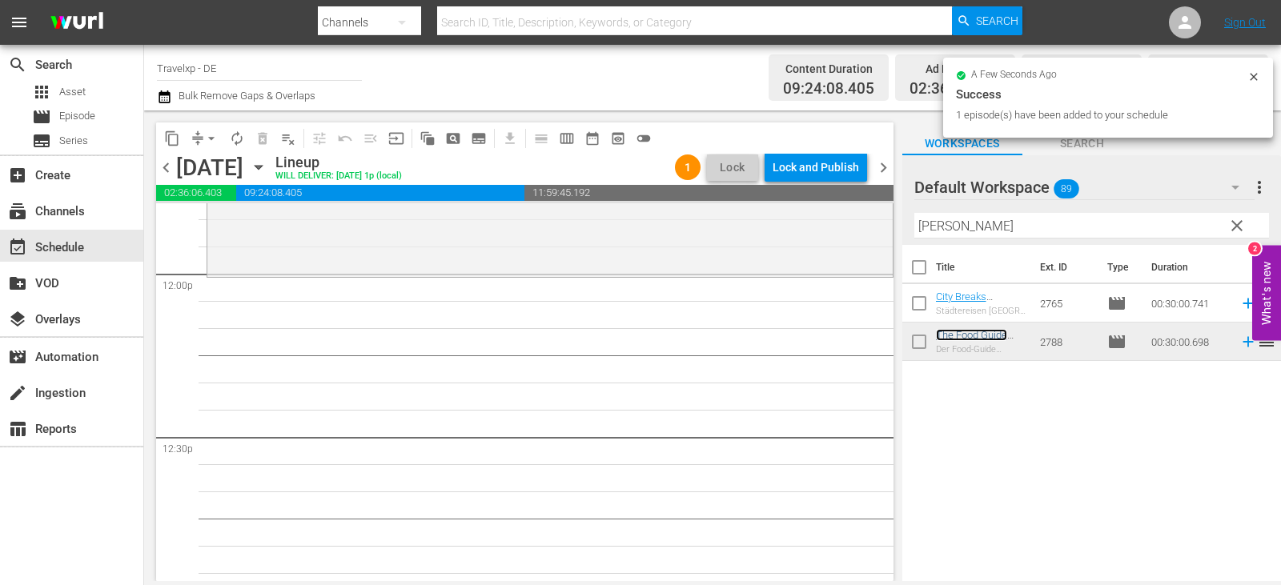
scroll to position [3886, 0]
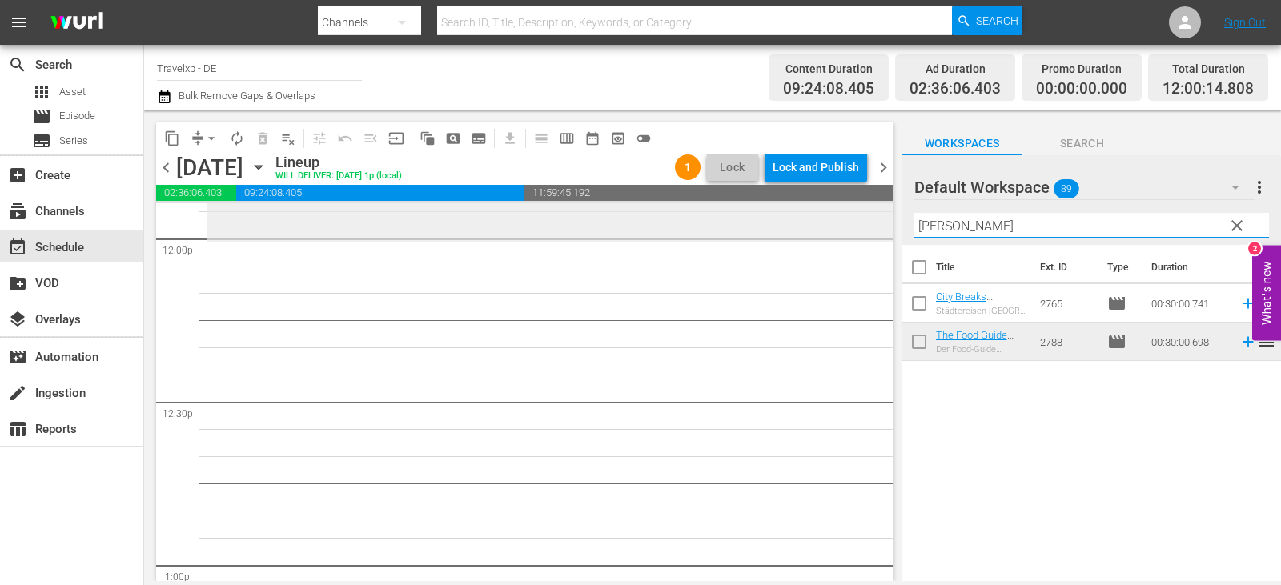
drag, startPoint x: 977, startPoint y: 227, endPoint x: 782, endPoint y: 239, distance: 195.0
click at [782, 239] on div "content_copy compress arrow_drop_down autorenew_outlined delete_forever_outline…" at bounding box center [712, 346] width 1137 height 471
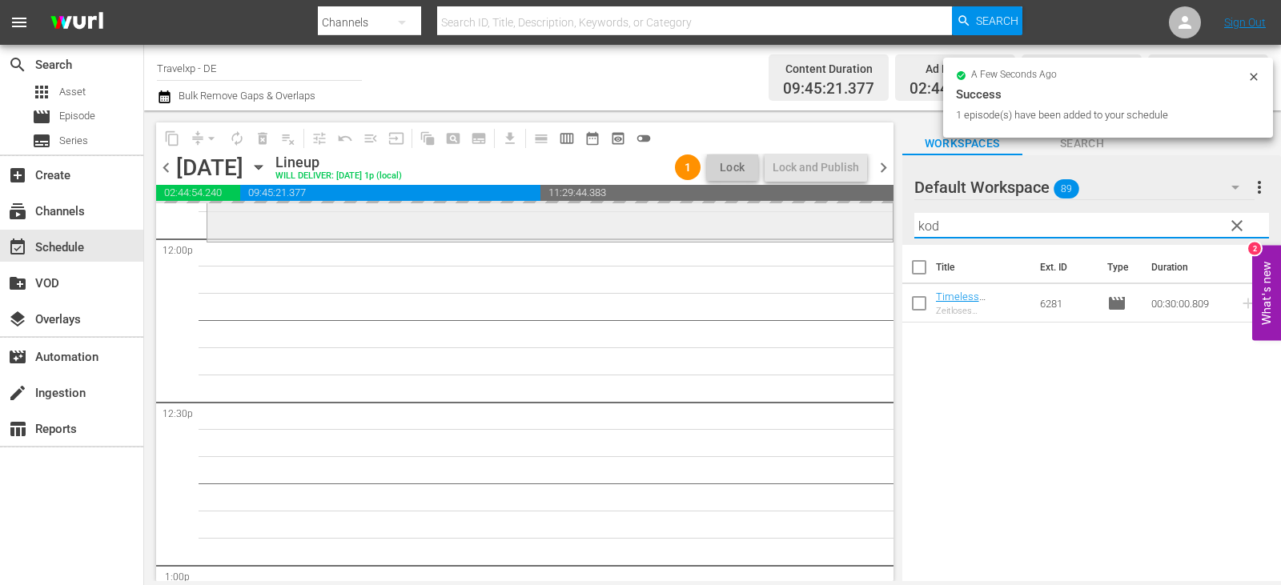
drag, startPoint x: 958, startPoint y: 225, endPoint x: 756, endPoint y: 223, distance: 201.8
click at [756, 223] on div "content_copy compress arrow_drop_down autorenew_outlined delete_forever_outline…" at bounding box center [712, 346] width 1137 height 471
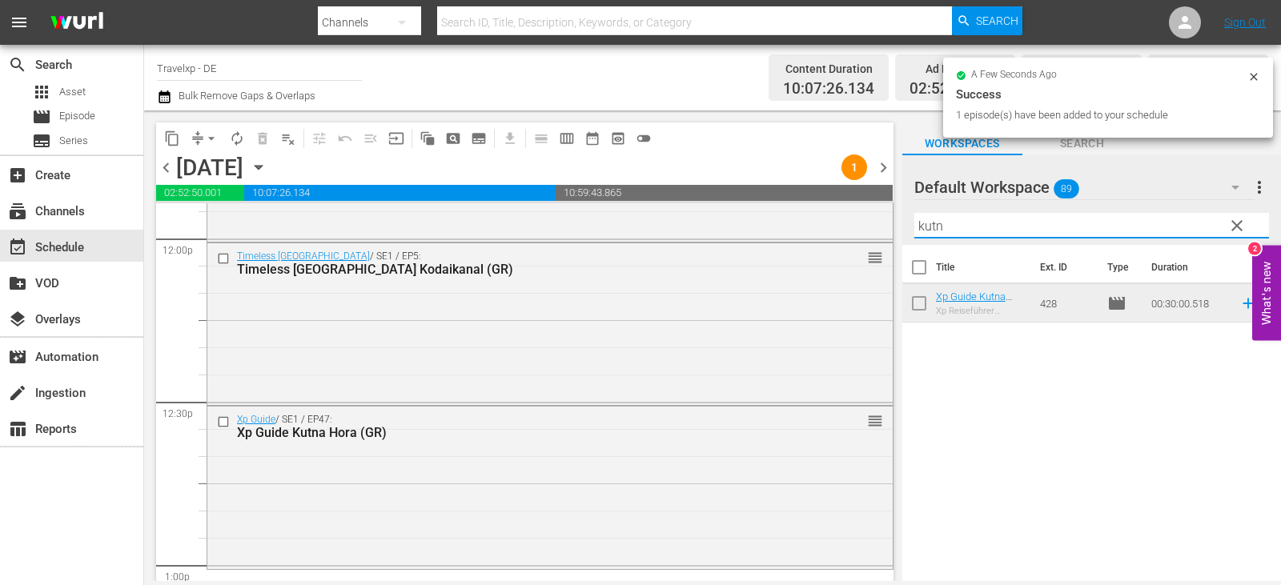
click at [698, 237] on div "content_copy compress arrow_drop_down autorenew_outlined delete_forever_outline…" at bounding box center [712, 346] width 1137 height 471
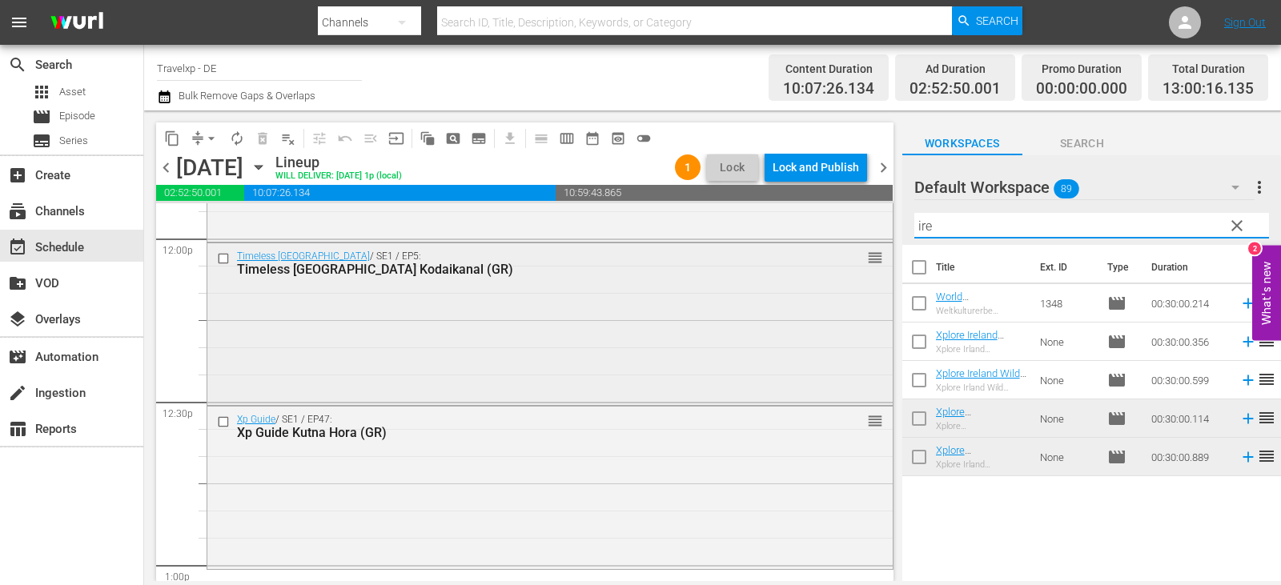
scroll to position [4206, 0]
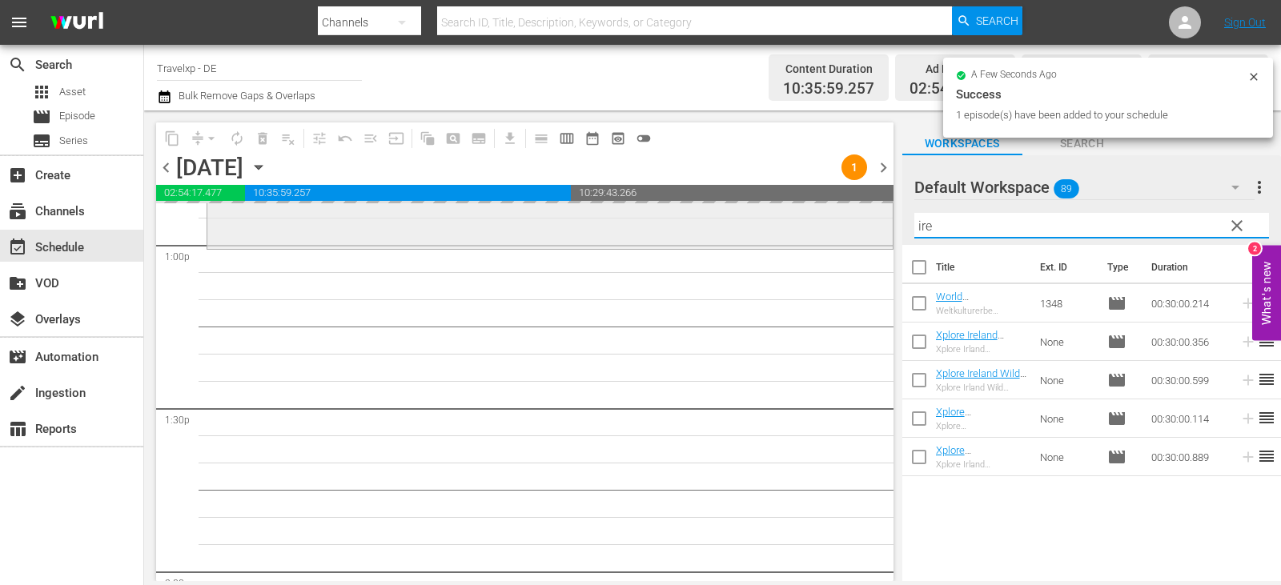
drag, startPoint x: 951, startPoint y: 219, endPoint x: 812, endPoint y: 233, distance: 140.0
click at [812, 233] on div "content_copy compress arrow_drop_down autorenew_outlined delete_forever_outline…" at bounding box center [712, 346] width 1137 height 471
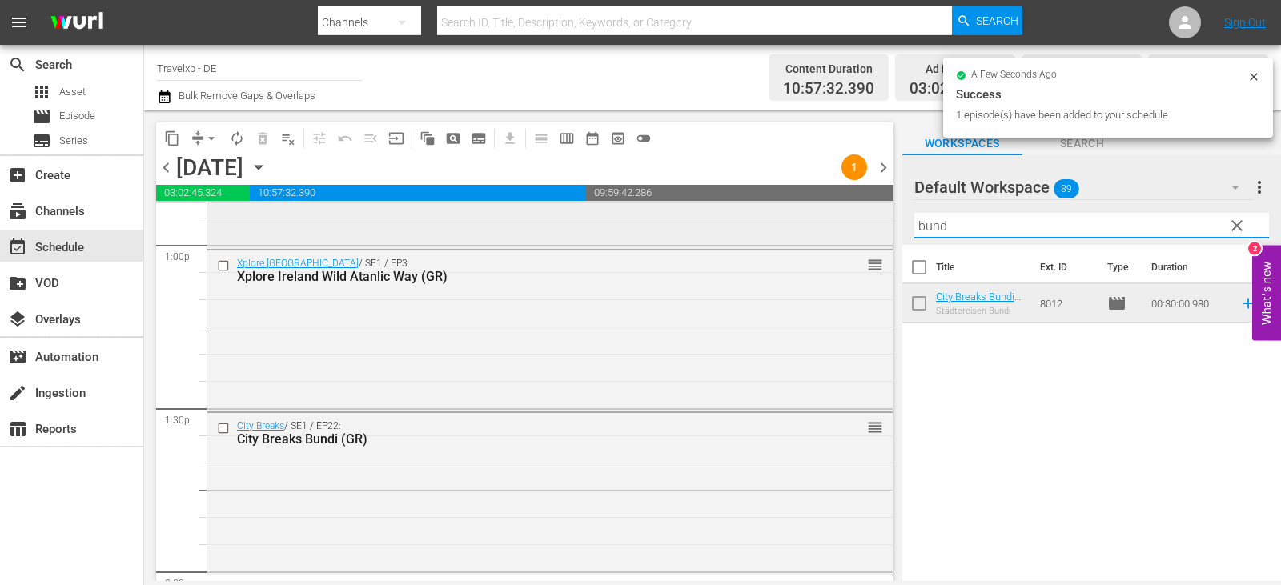
click at [766, 225] on div "content_copy compress arrow_drop_down autorenew_outlined delete_forever_outline…" at bounding box center [712, 346] width 1137 height 471
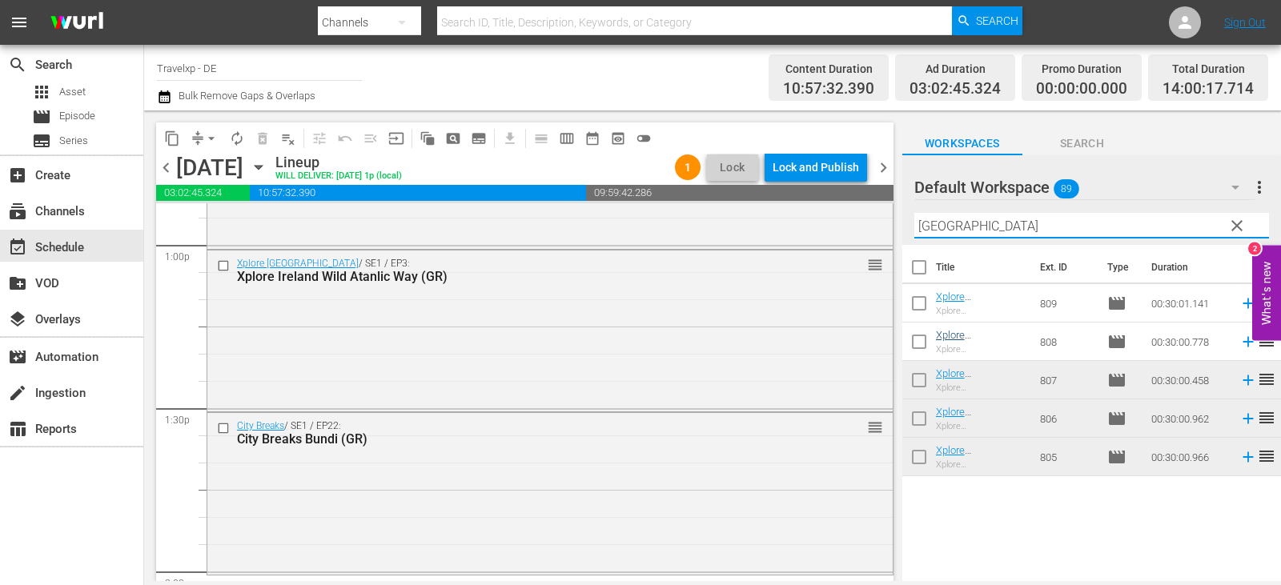
type input "[GEOGRAPHIC_DATA]"
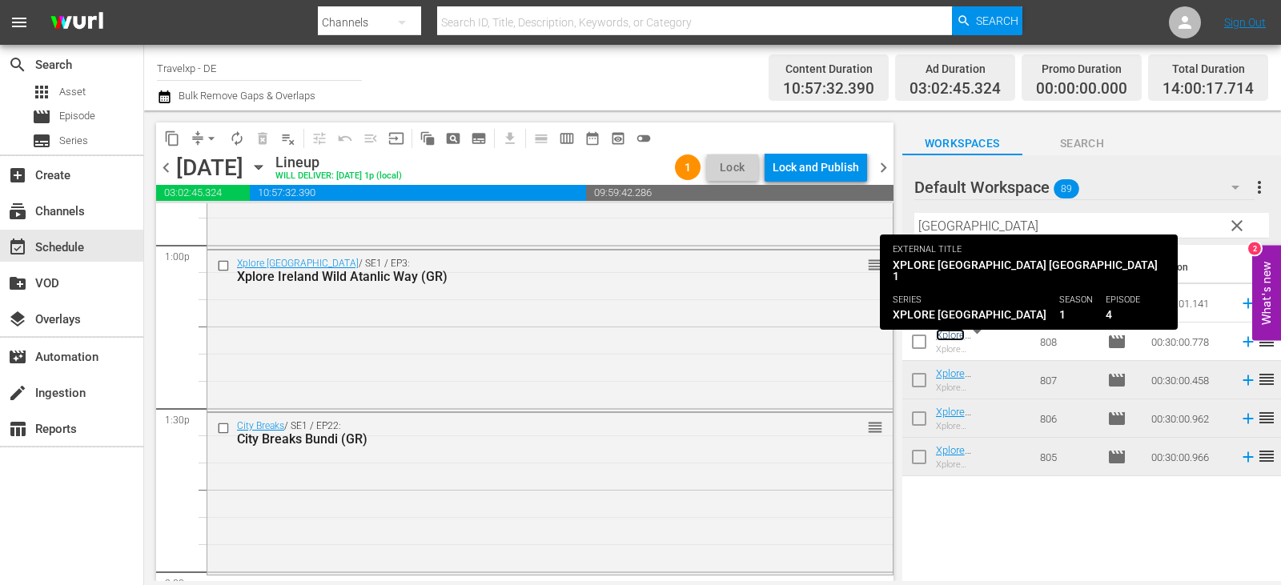
click at [973, 336] on link "Xplore [GEOGRAPHIC_DATA] Valencia 1 (GR)" at bounding box center [980, 347] width 89 height 36
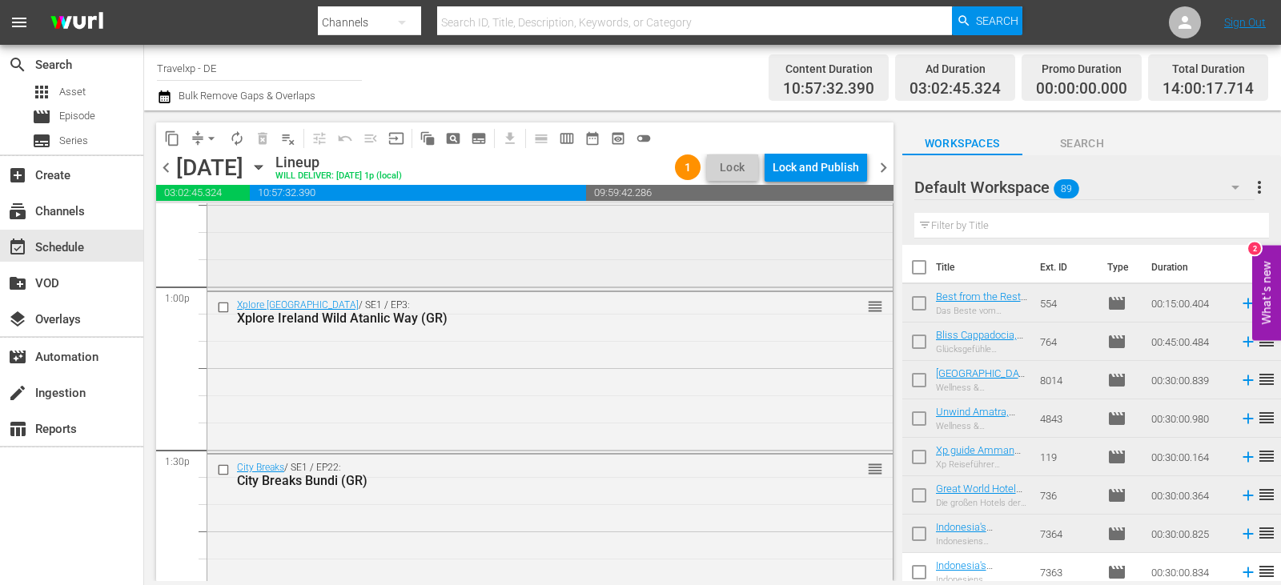
scroll to position [4485, 0]
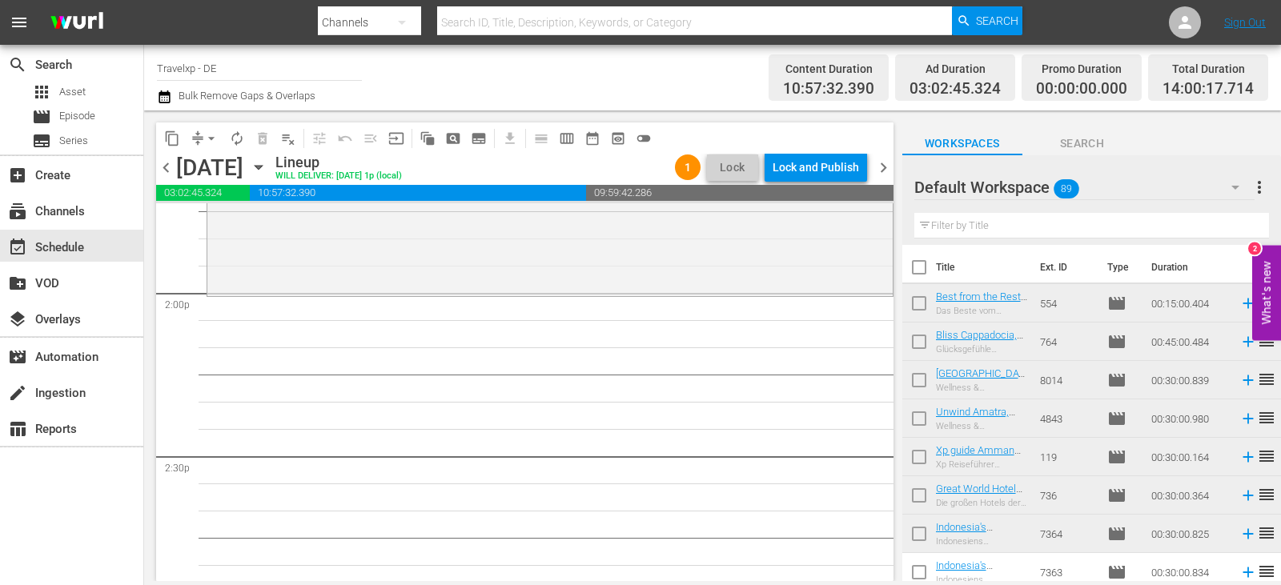
click at [982, 226] on input "text" at bounding box center [1092, 226] width 355 height 26
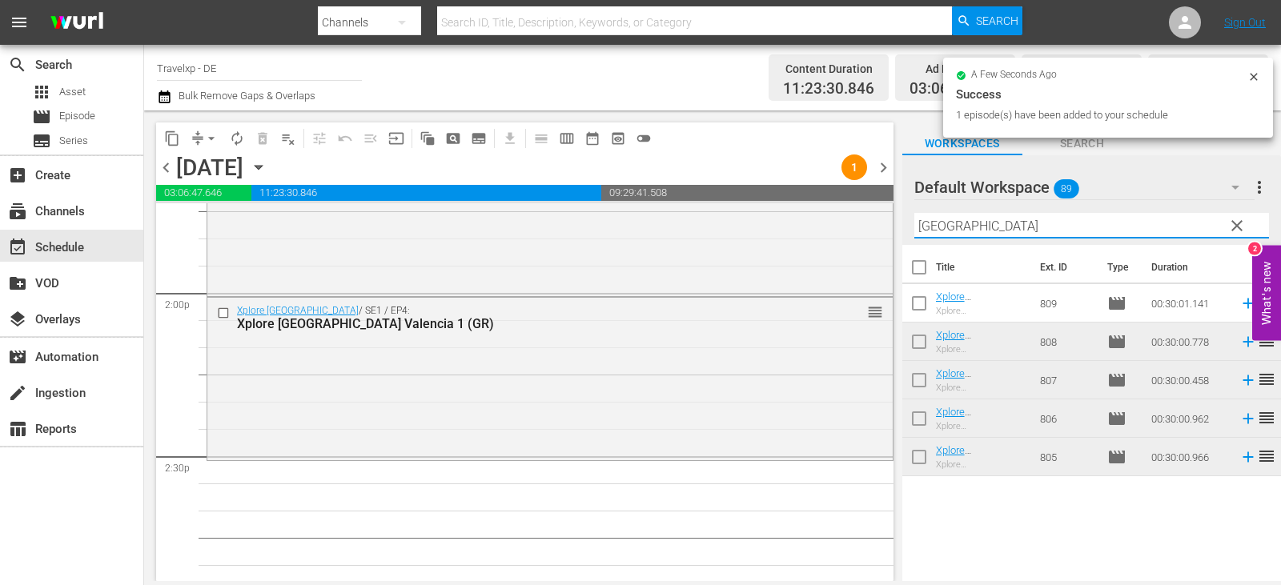
click at [839, 251] on div "content_copy compress arrow_drop_down autorenew_outlined delete_forever_outline…" at bounding box center [712, 346] width 1137 height 471
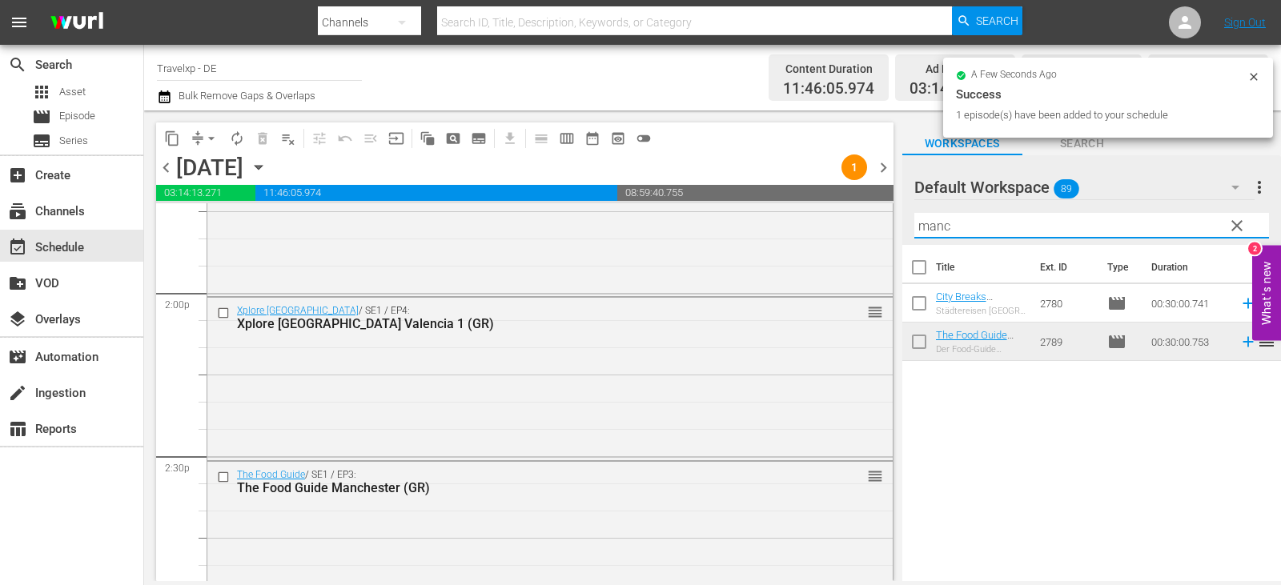
click at [840, 229] on div "content_copy compress arrow_drop_down autorenew_outlined delete_forever_outline…" at bounding box center [712, 346] width 1137 height 471
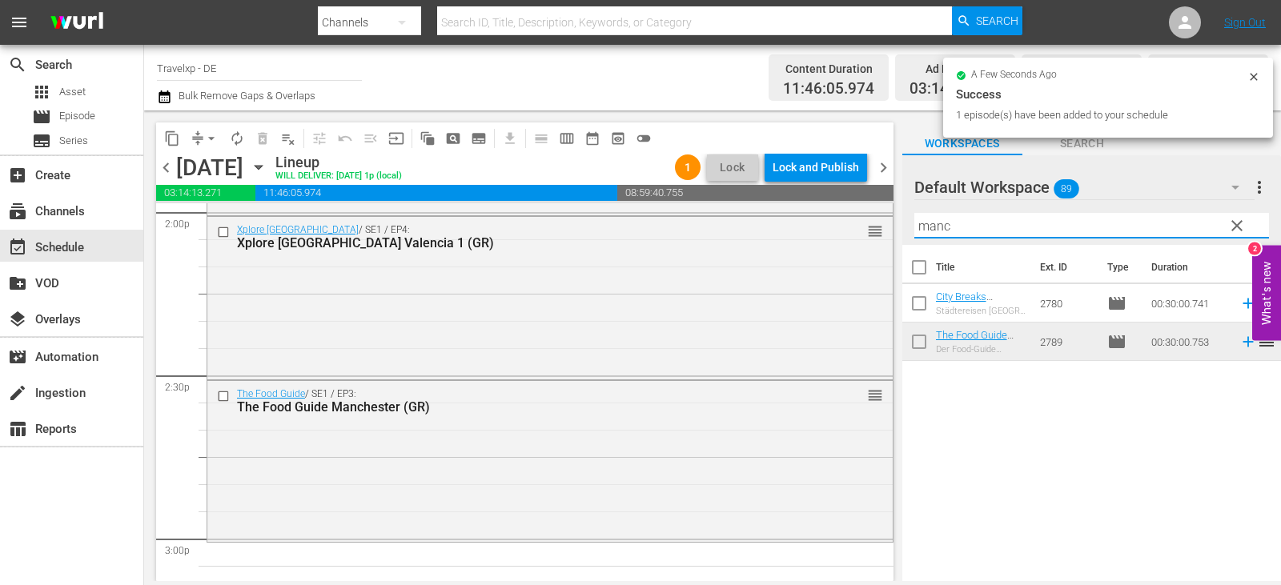
scroll to position [4885, 0]
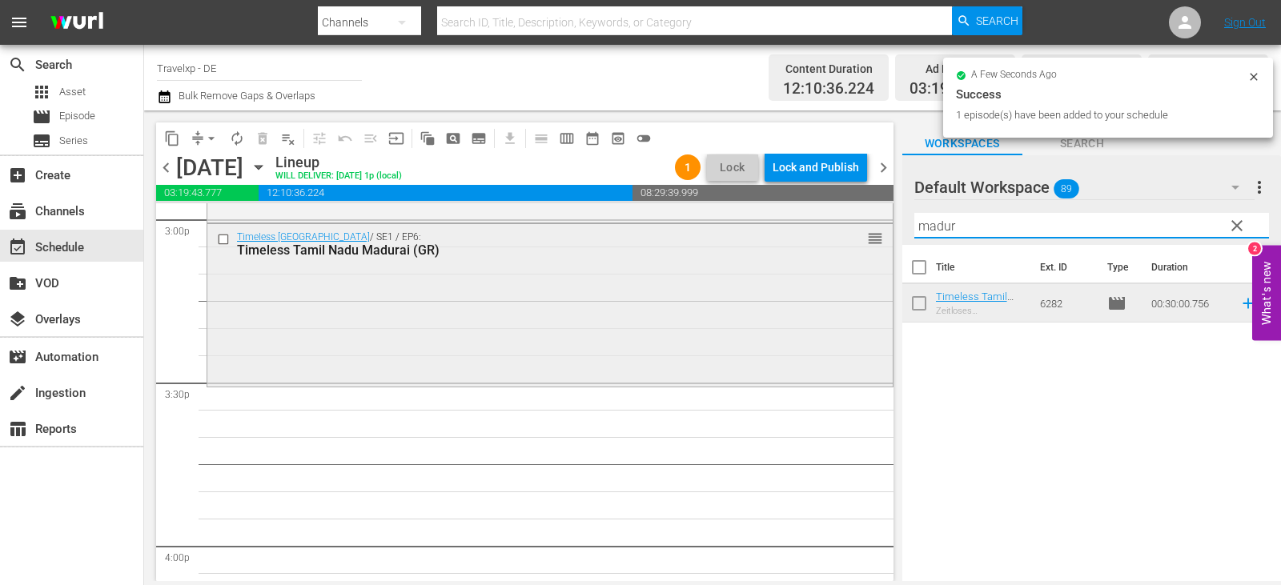
click at [785, 227] on div "content_copy compress arrow_drop_down autorenew_outlined delete_forever_outline…" at bounding box center [712, 346] width 1137 height 471
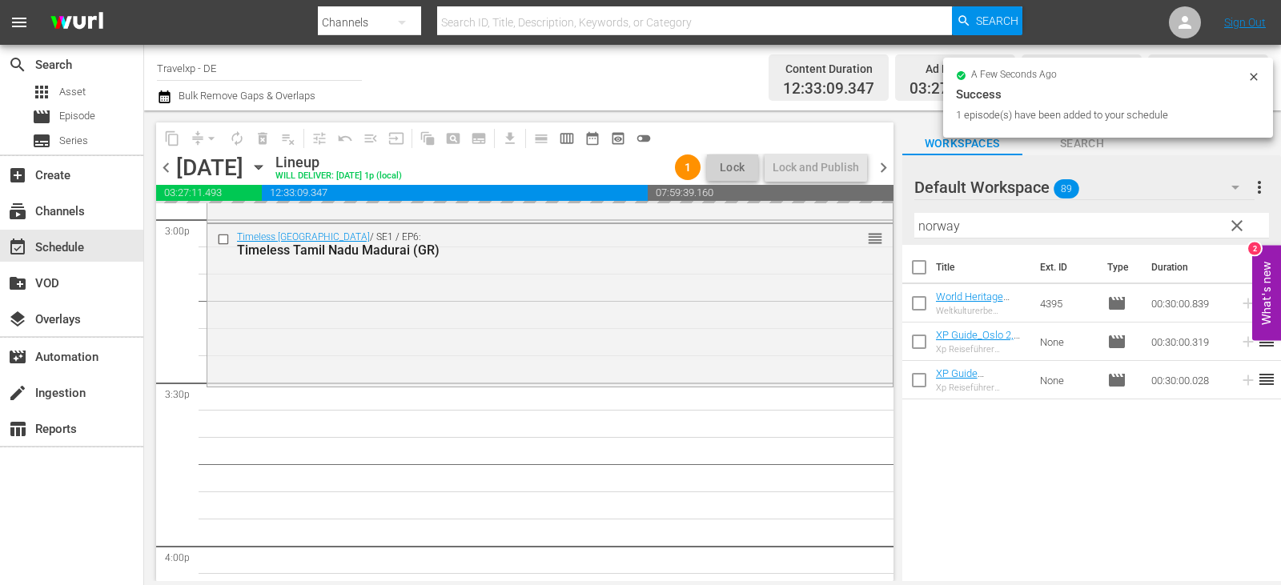
click at [813, 234] on div "content_copy compress arrow_drop_down autorenew_outlined delete_forever_outline…" at bounding box center [712, 346] width 1137 height 471
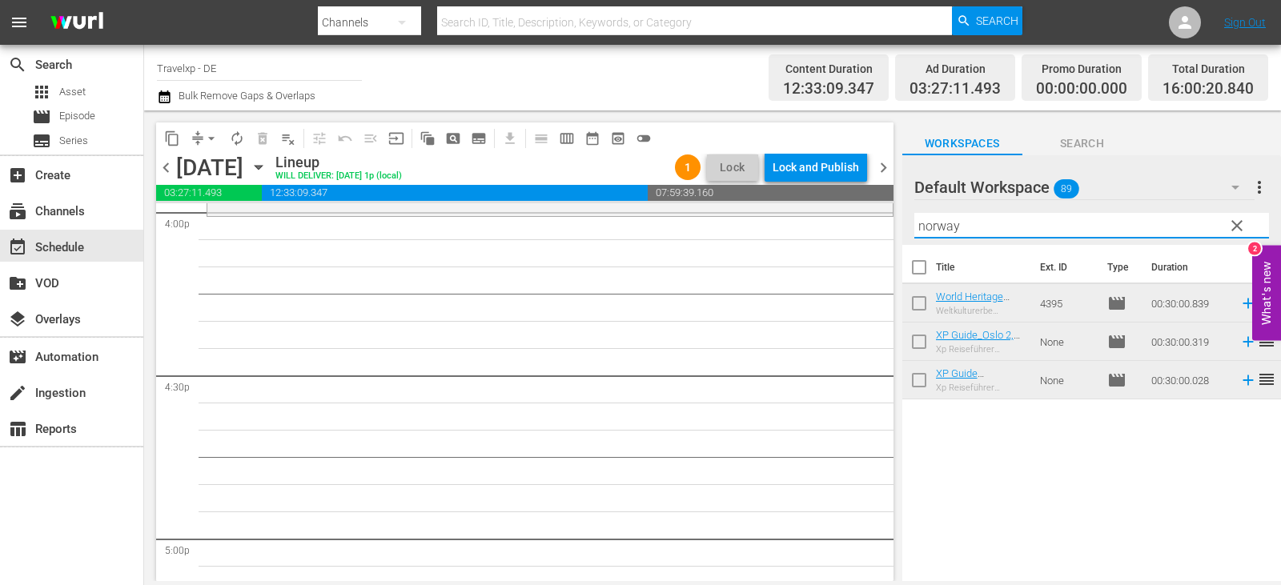
scroll to position [5206, 0]
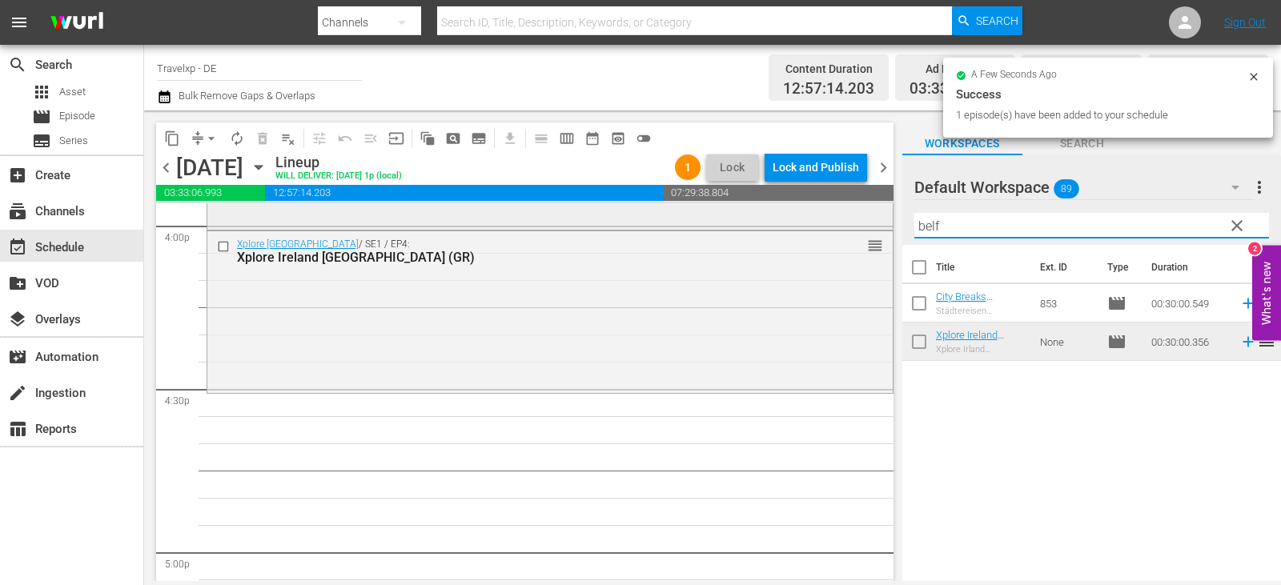
drag, startPoint x: 948, startPoint y: 231, endPoint x: 674, endPoint y: 229, distance: 274.7
click at [674, 229] on div "content_copy compress arrow_drop_down autorenew_outlined delete_forever_outline…" at bounding box center [712, 346] width 1137 height 471
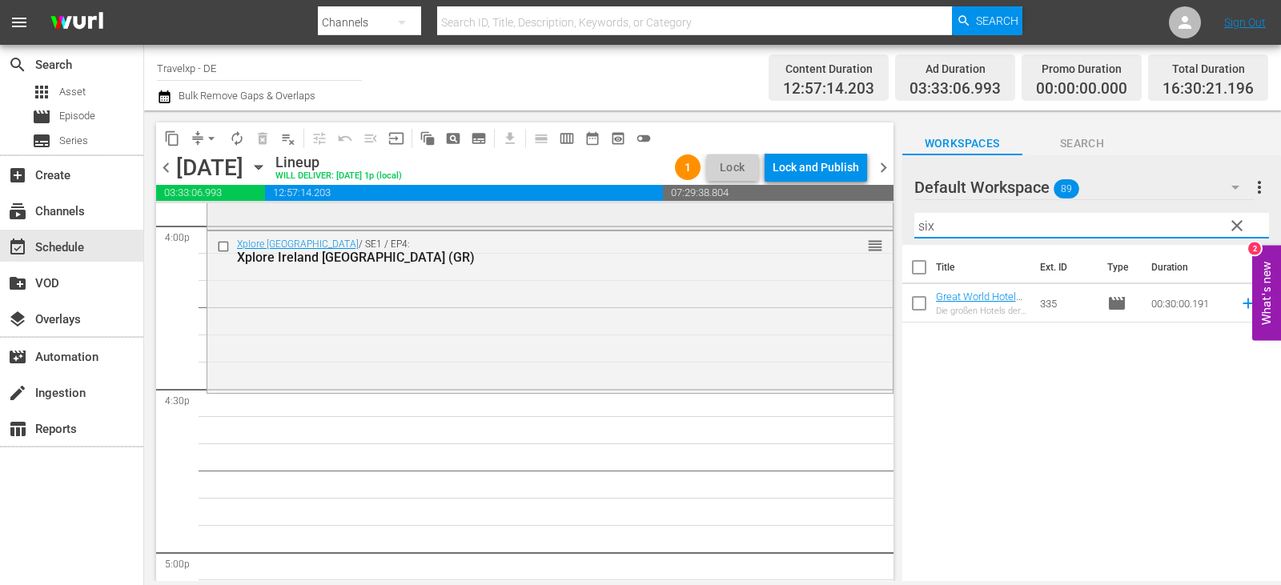
drag, startPoint x: 977, startPoint y: 228, endPoint x: 702, endPoint y: 223, distance: 274.7
click at [702, 223] on div "content_copy compress arrow_drop_down autorenew_outlined delete_forever_outline…" at bounding box center [712, 346] width 1137 height 471
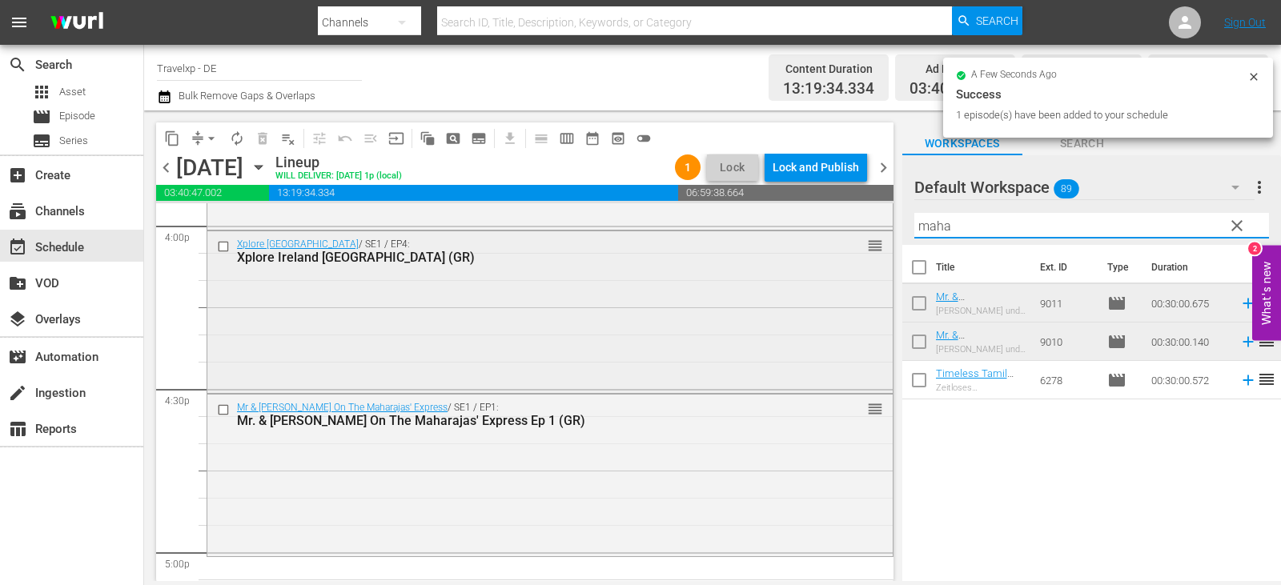
drag, startPoint x: 963, startPoint y: 223, endPoint x: 726, endPoint y: 231, distance: 238.0
click at [726, 231] on div "content_copy compress arrow_drop_down autorenew_outlined delete_forever_outline…" at bounding box center [712, 346] width 1137 height 471
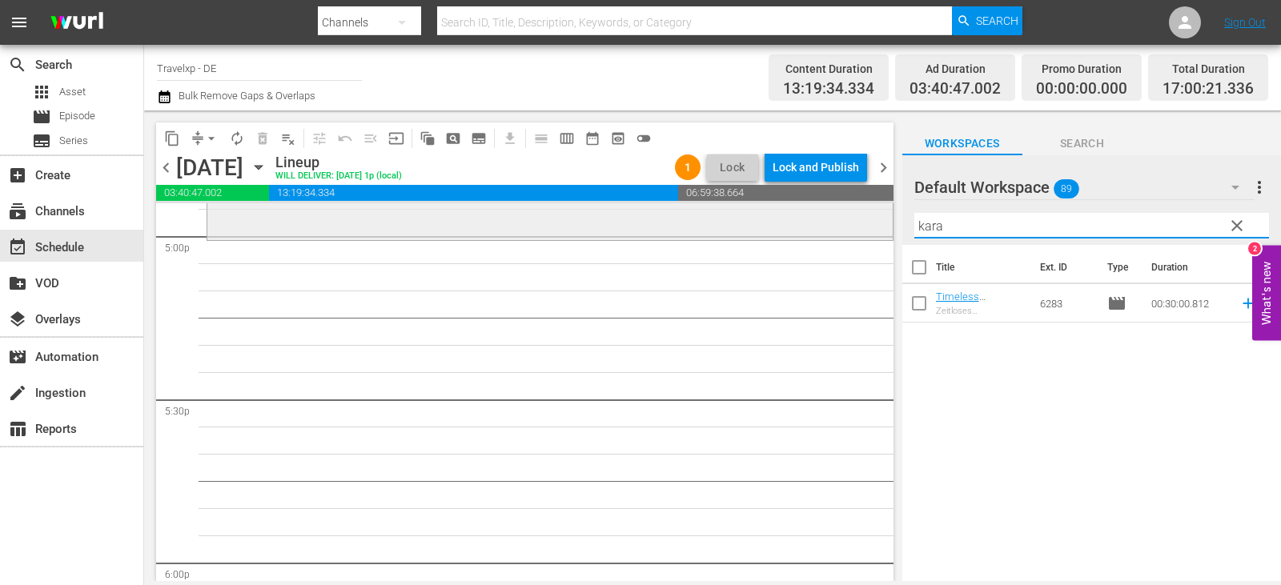
scroll to position [5526, 0]
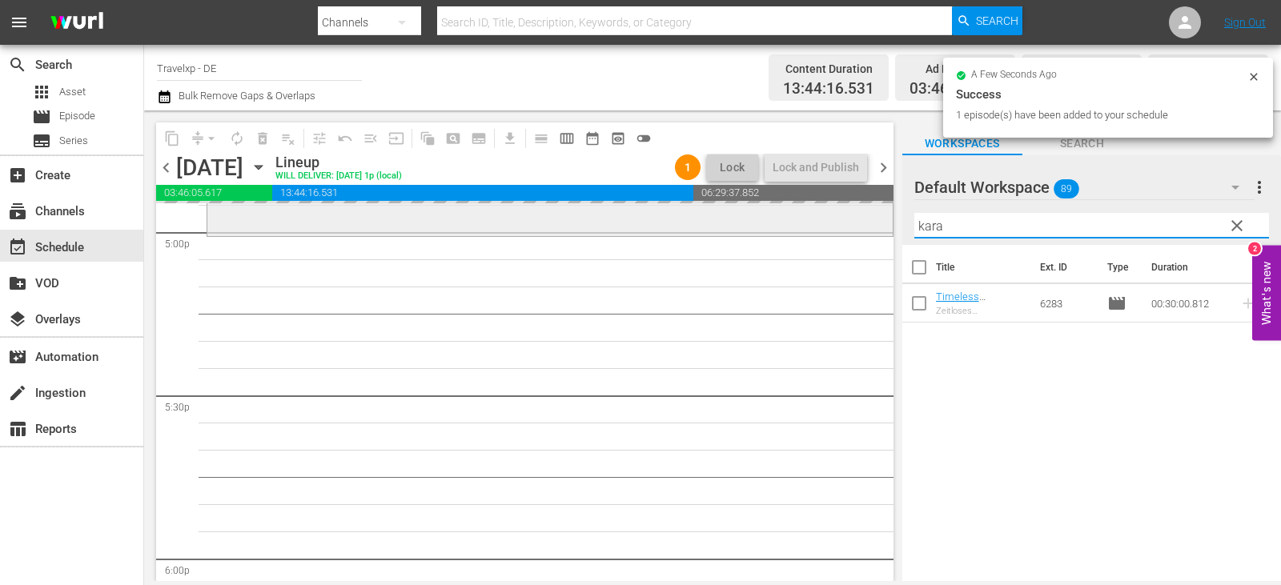
drag, startPoint x: 947, startPoint y: 226, endPoint x: 668, endPoint y: 226, distance: 278.7
click at [668, 226] on div "content_copy compress arrow_drop_down autorenew_outlined delete_forever_outline…" at bounding box center [712, 346] width 1137 height 471
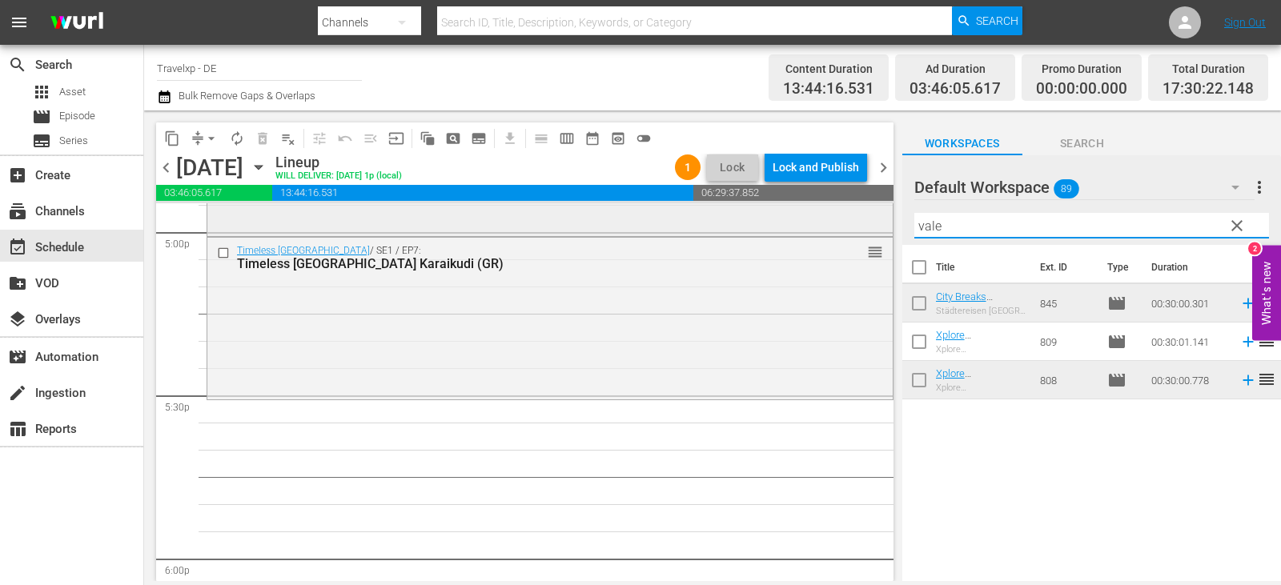
drag, startPoint x: 981, startPoint y: 229, endPoint x: 769, endPoint y: 232, distance: 212.3
click at [769, 232] on div "content_copy compress arrow_drop_down autorenew_outlined delete_forever_outline…" at bounding box center [712, 346] width 1137 height 471
type input "g"
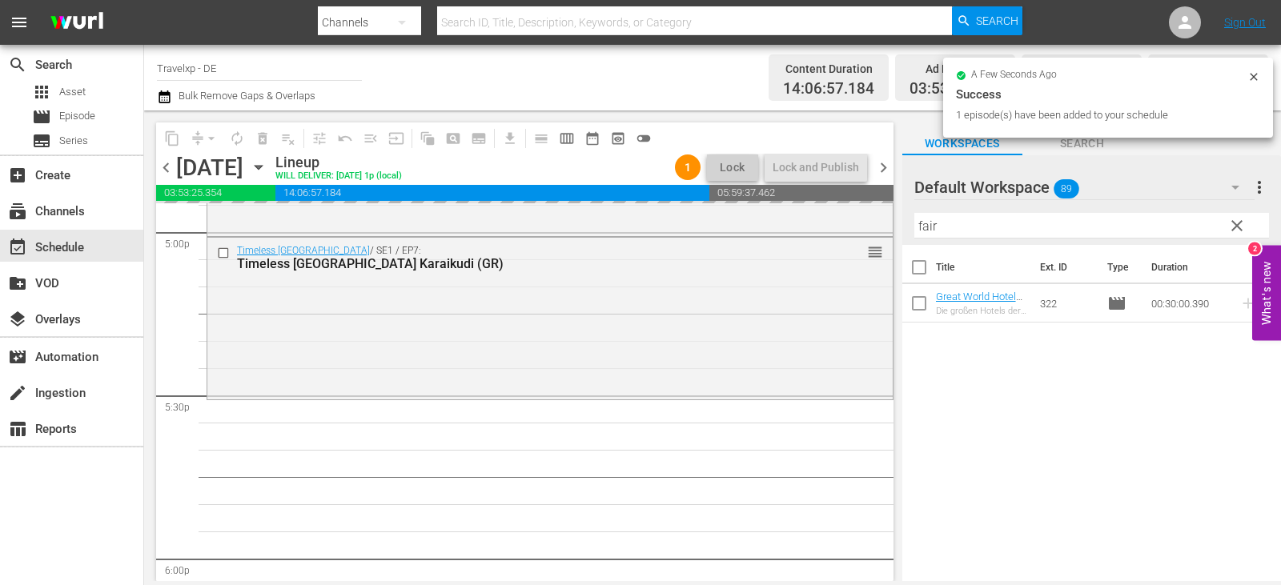
click at [801, 229] on div "content_copy compress arrow_drop_down autorenew_outlined delete_forever_outline…" at bounding box center [712, 346] width 1137 height 471
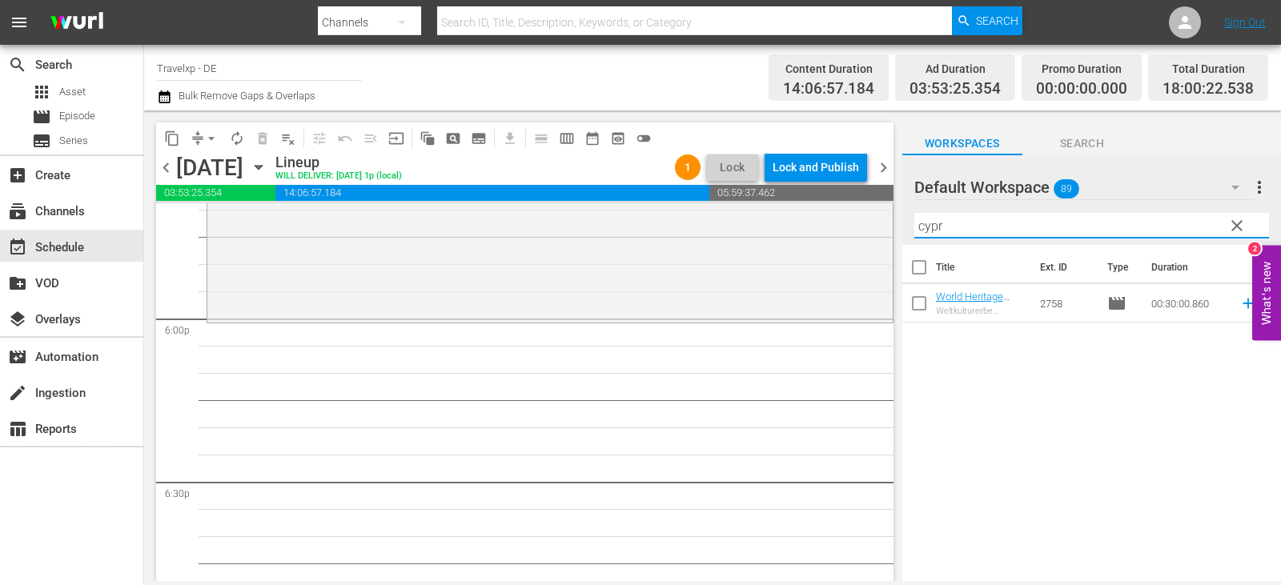
scroll to position [5846, 0]
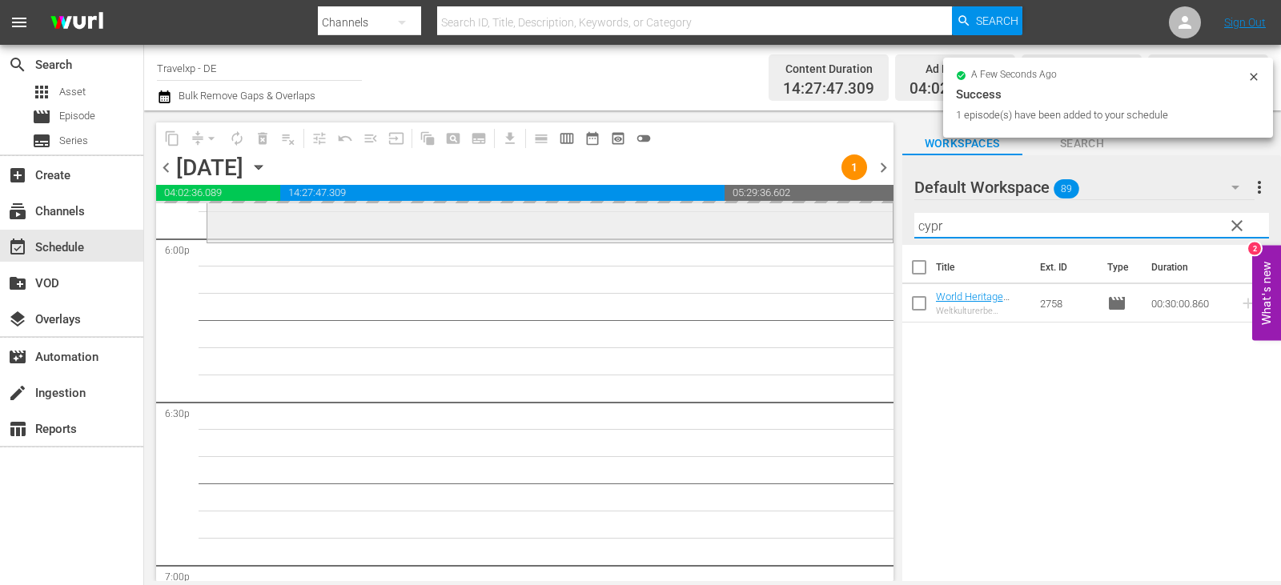
click at [801, 235] on div "content_copy compress arrow_drop_down autorenew_outlined delete_forever_outline…" at bounding box center [712, 346] width 1137 height 471
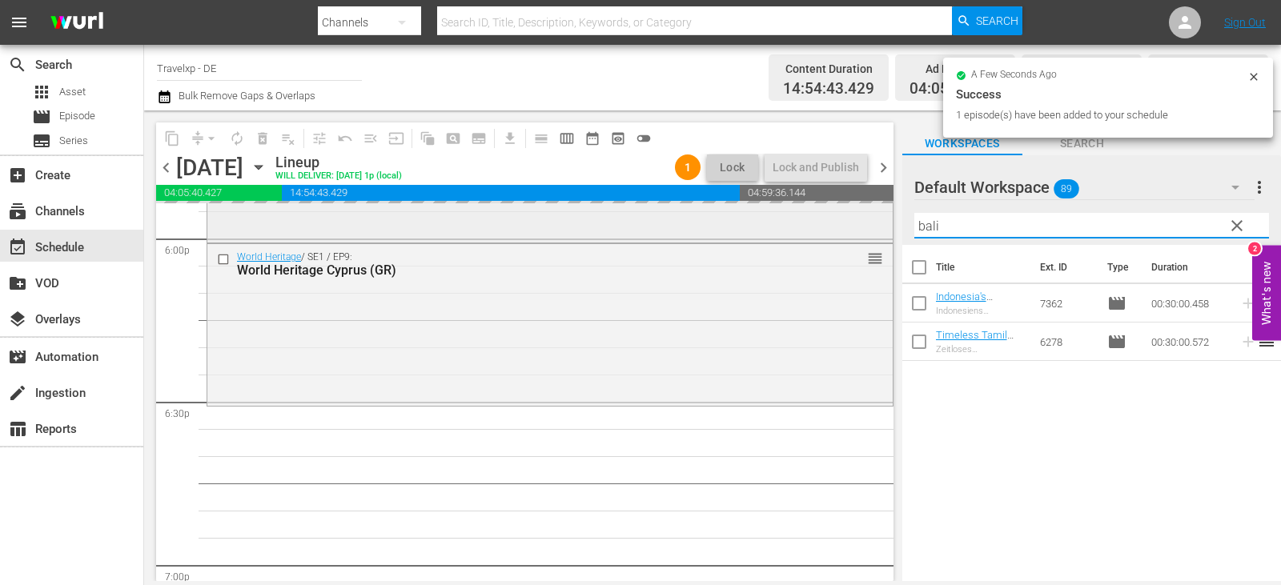
drag, startPoint x: 954, startPoint y: 227, endPoint x: 703, endPoint y: 239, distance: 250.9
click at [790, 231] on div "content_copy compress arrow_drop_down autorenew_outlined delete_forever_outline…" at bounding box center [712, 346] width 1137 height 471
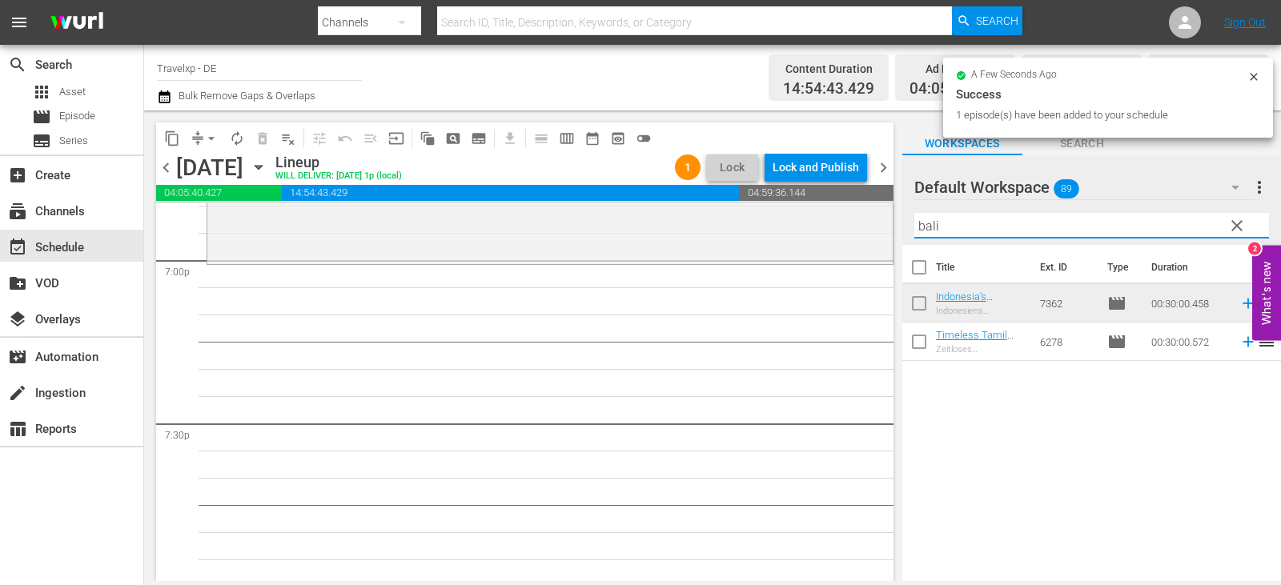
scroll to position [6167, 0]
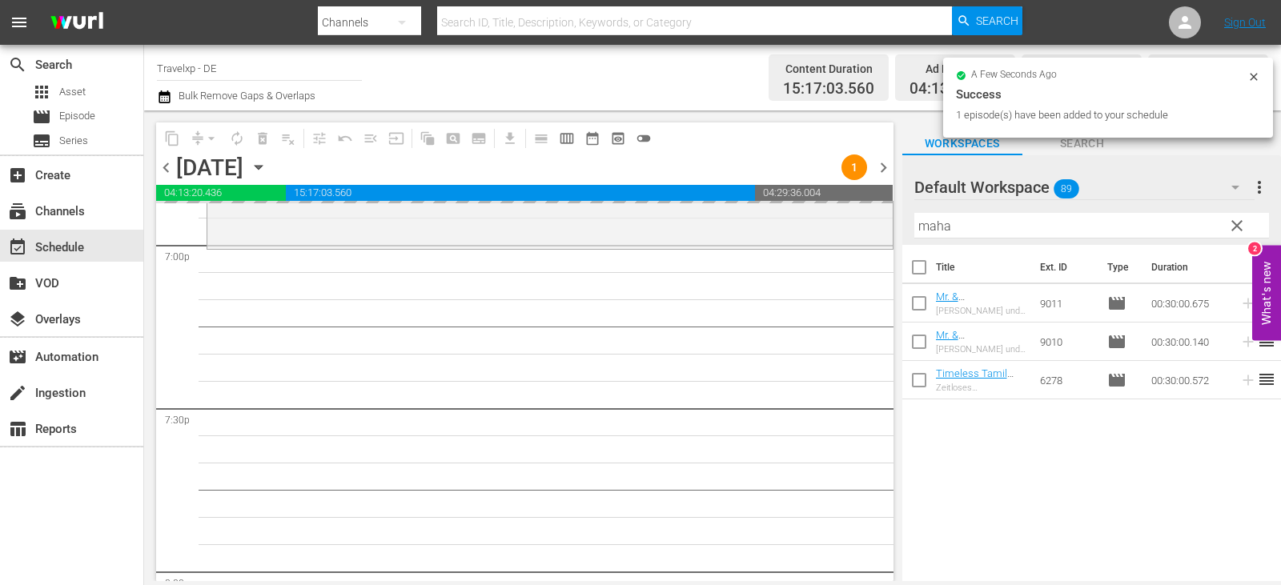
click at [705, 243] on div "content_copy compress arrow_drop_down autorenew_outlined delete_forever_outline…" at bounding box center [712, 346] width 1137 height 471
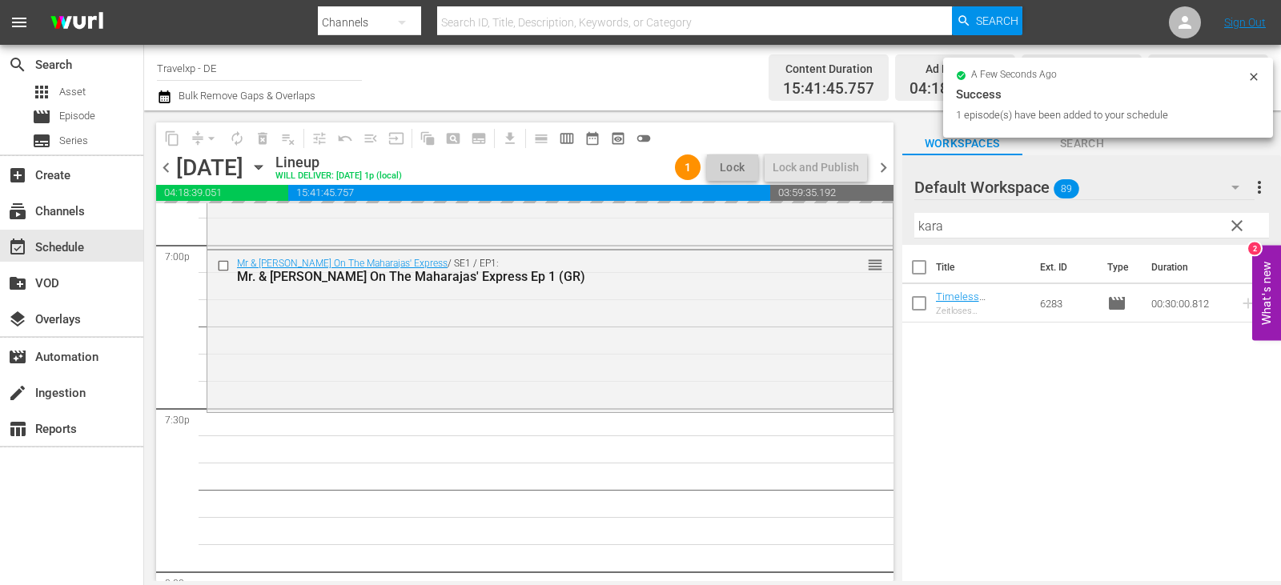
click at [739, 229] on div "content_copy compress arrow_drop_down autorenew_outlined delete_forever_outline…" at bounding box center [712, 346] width 1137 height 471
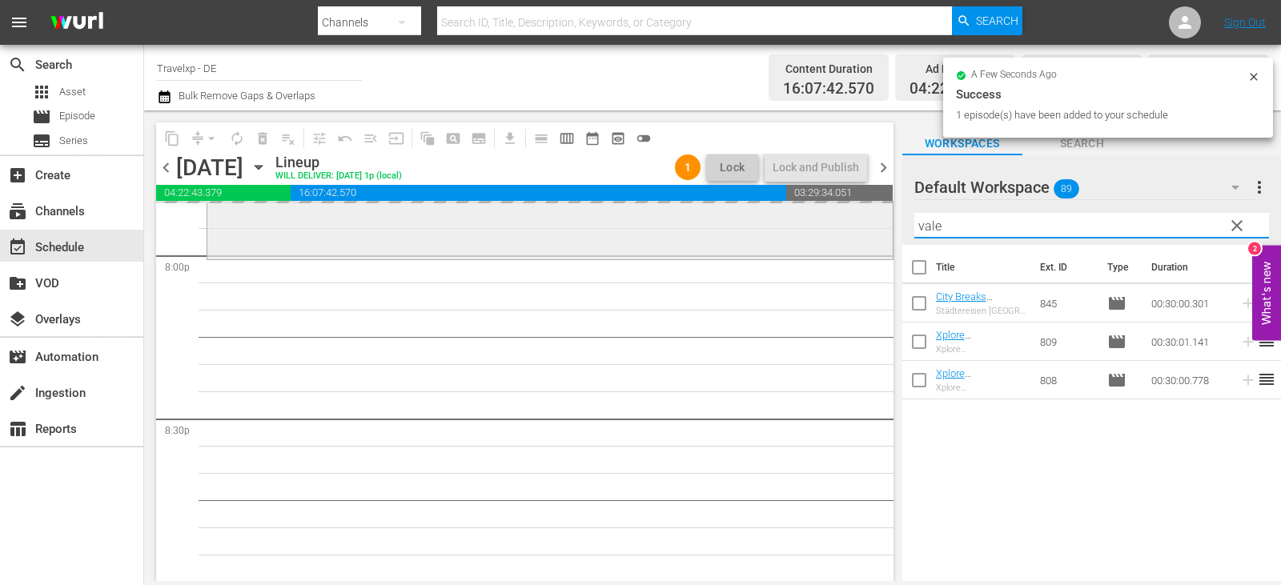
scroll to position [6480, 0]
click at [814, 219] on div "content_copy compress arrow_drop_down autorenew_outlined delete_forever_outline…" at bounding box center [712, 346] width 1137 height 471
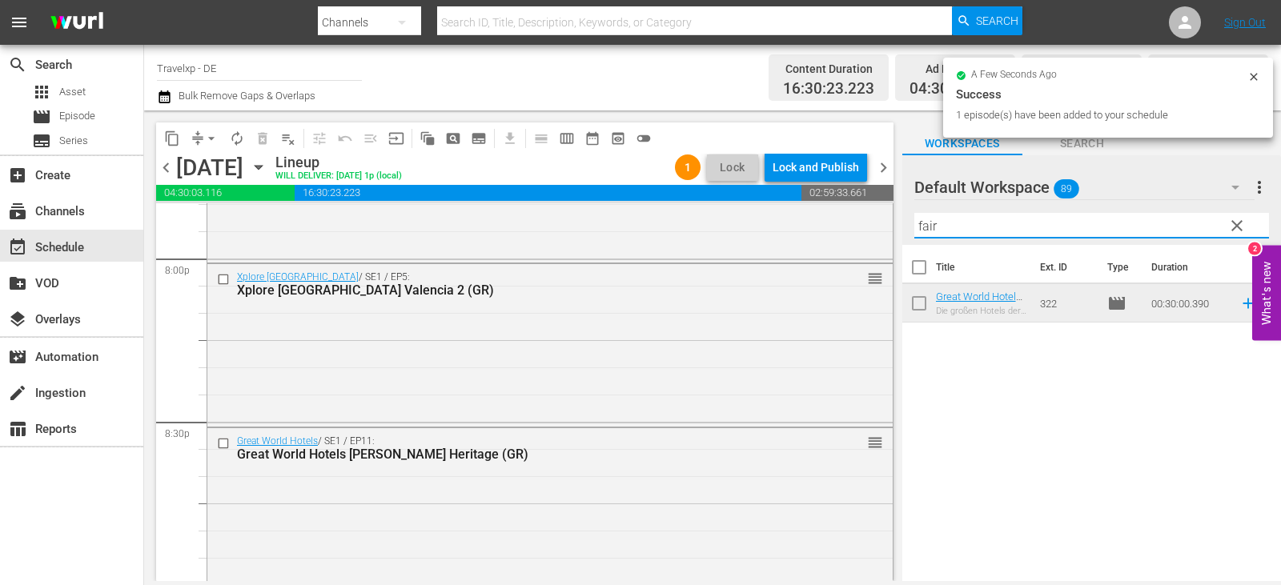
click at [718, 215] on div "content_copy compress arrow_drop_down autorenew_outlined delete_forever_outline…" at bounding box center [712, 346] width 1137 height 471
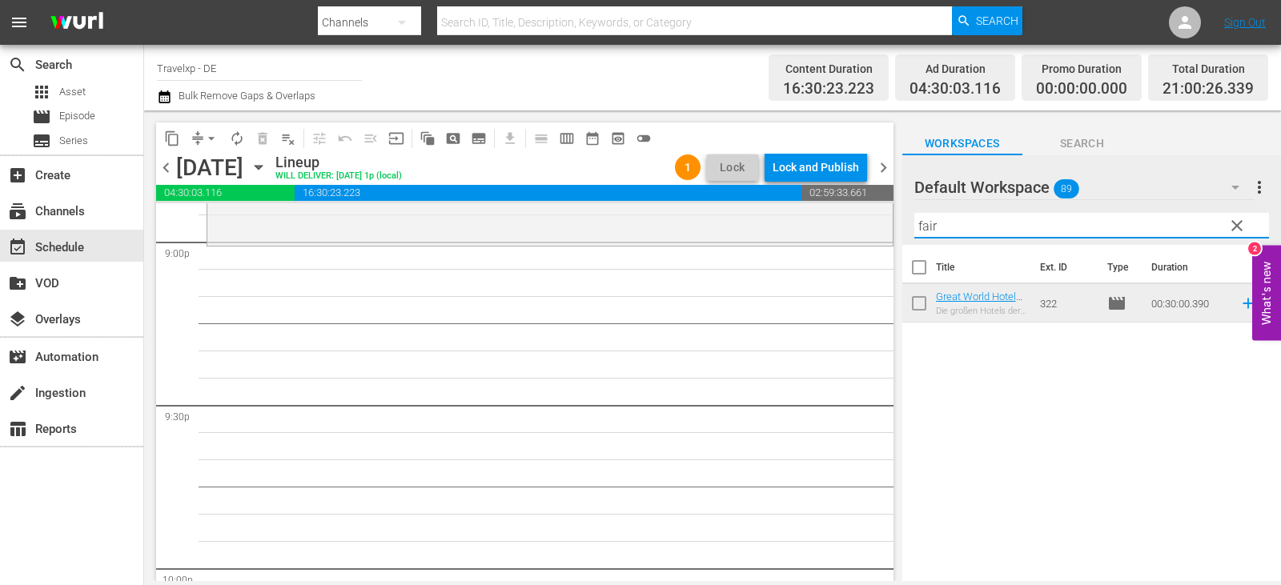
scroll to position [6795, 0]
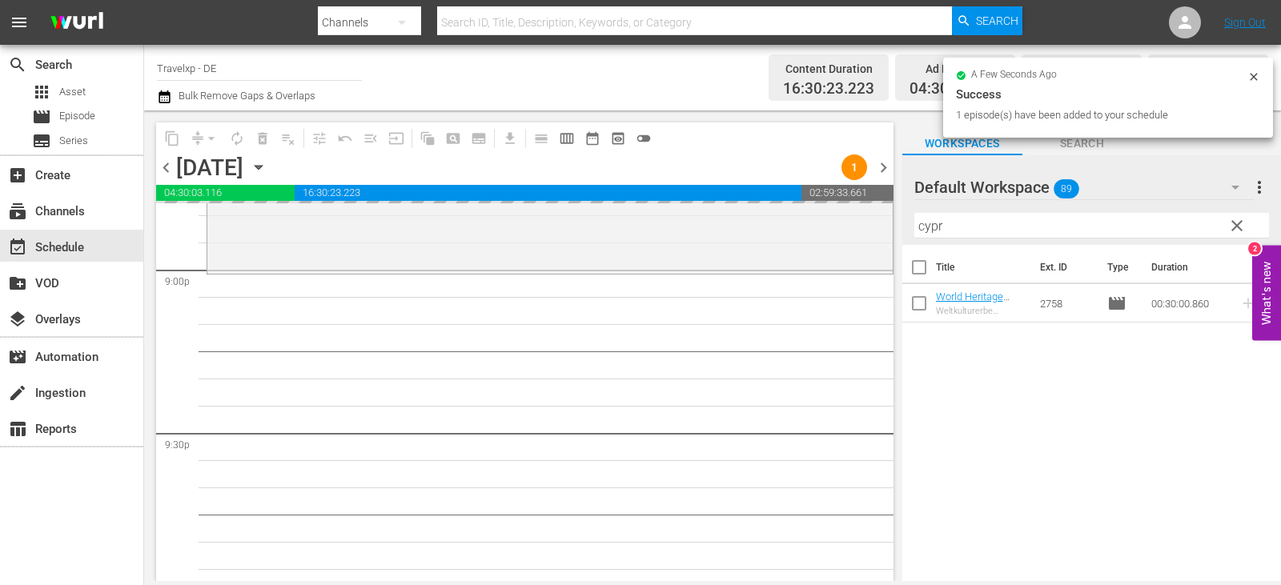
click at [839, 233] on div "content_copy compress arrow_drop_down autorenew_outlined delete_forever_outline…" at bounding box center [712, 346] width 1137 height 471
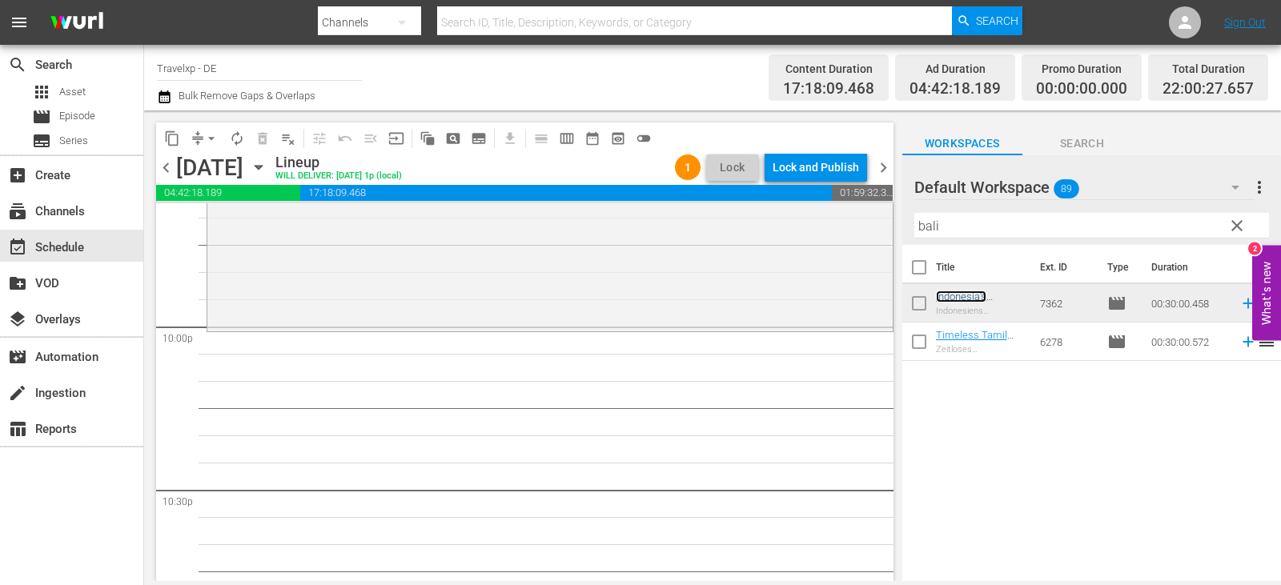
scroll to position [7064, 0]
drag, startPoint x: 949, startPoint y: 230, endPoint x: 789, endPoint y: 230, distance: 160.2
click at [789, 230] on div "content_copy compress arrow_drop_down autorenew_outlined delete_forever_outline…" at bounding box center [712, 346] width 1137 height 471
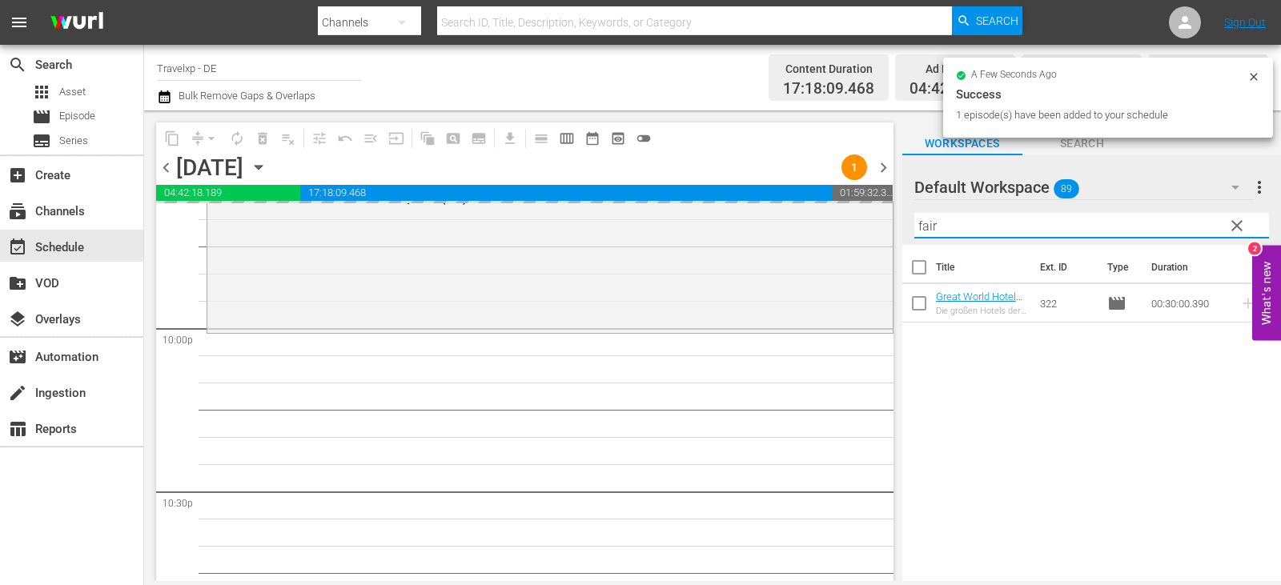
click at [778, 236] on div "content_copy compress arrow_drop_down autorenew_outlined delete_forever_outline…" at bounding box center [712, 346] width 1137 height 471
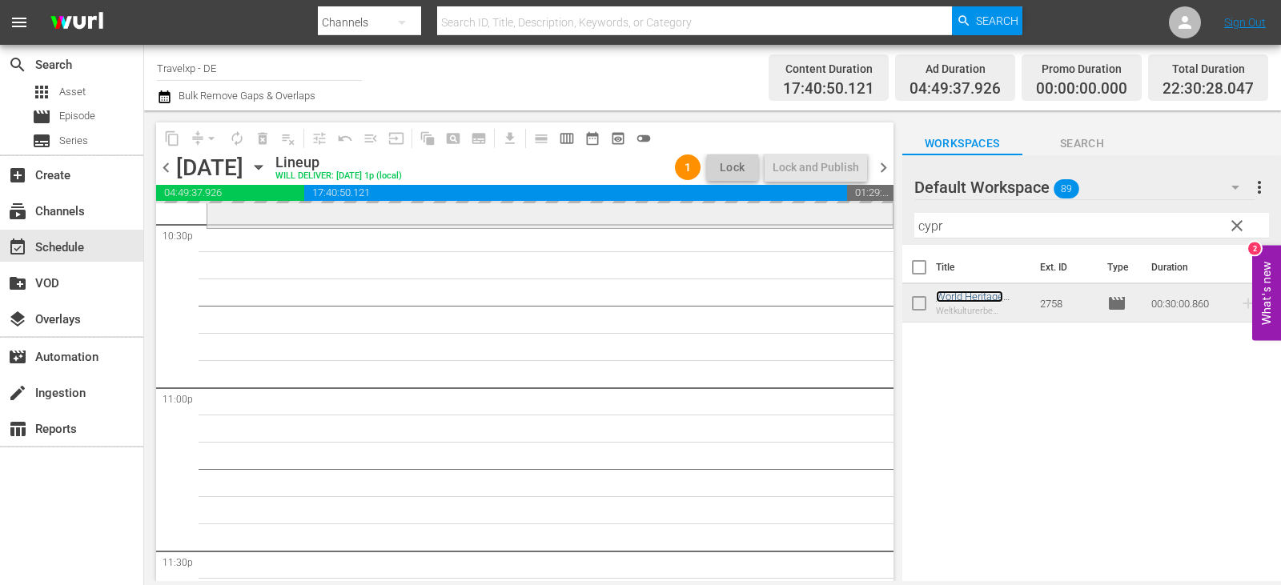
scroll to position [7384, 0]
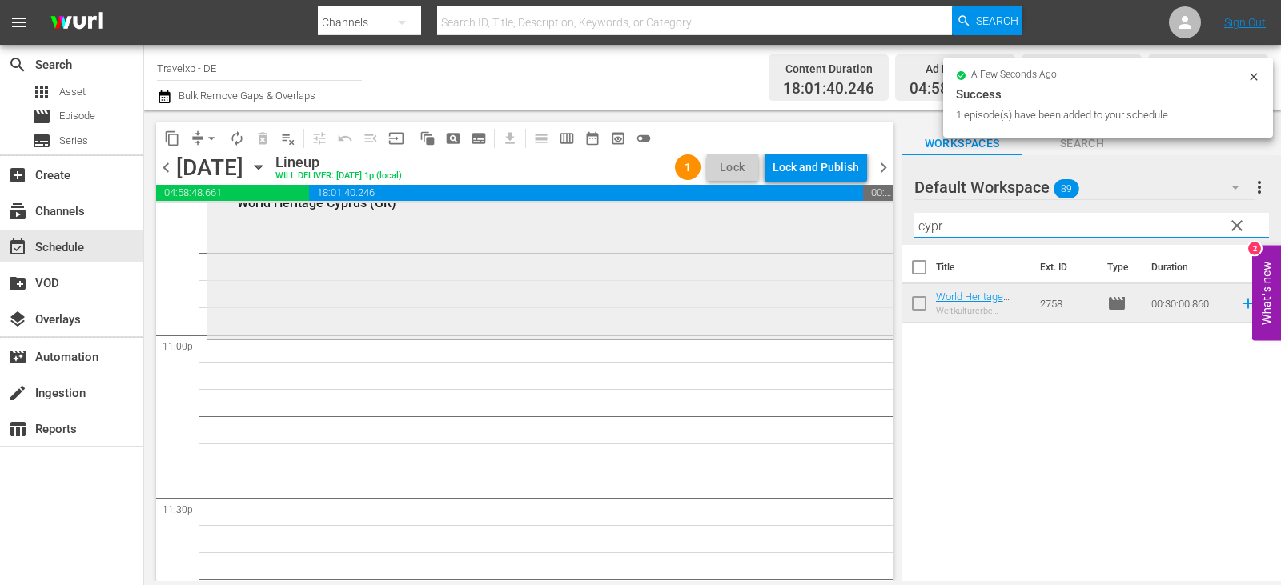
click at [742, 247] on div "content_copy compress arrow_drop_down autorenew_outlined delete_forever_outline…" at bounding box center [712, 346] width 1137 height 471
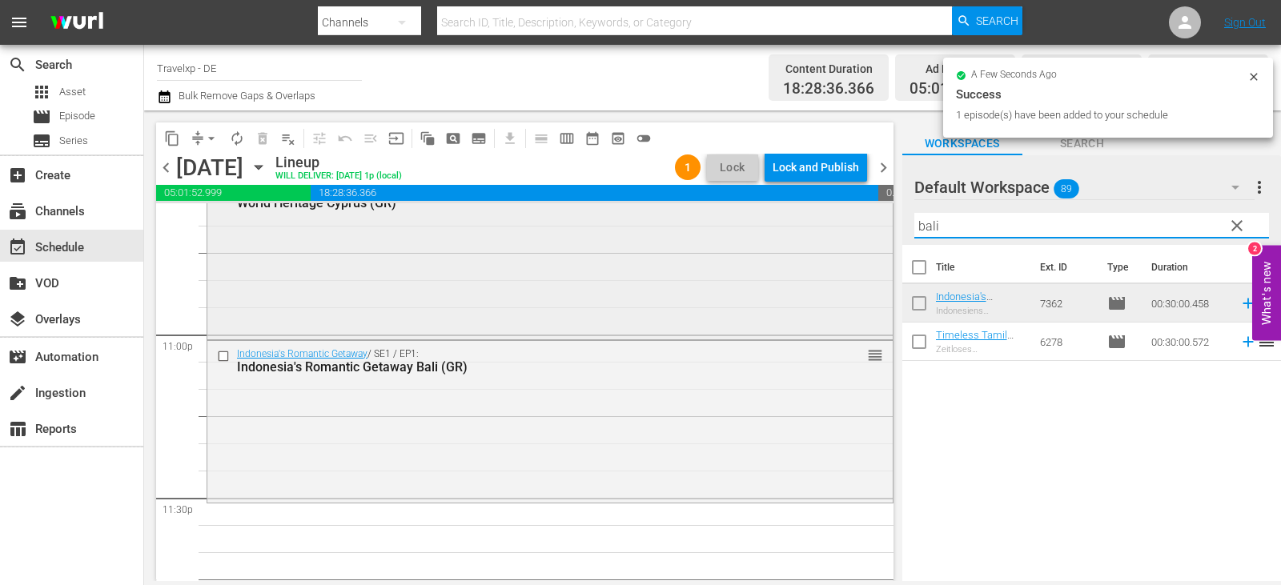
click at [758, 225] on div "content_copy compress arrow_drop_down autorenew_outlined delete_forever_outline…" at bounding box center [712, 346] width 1137 height 471
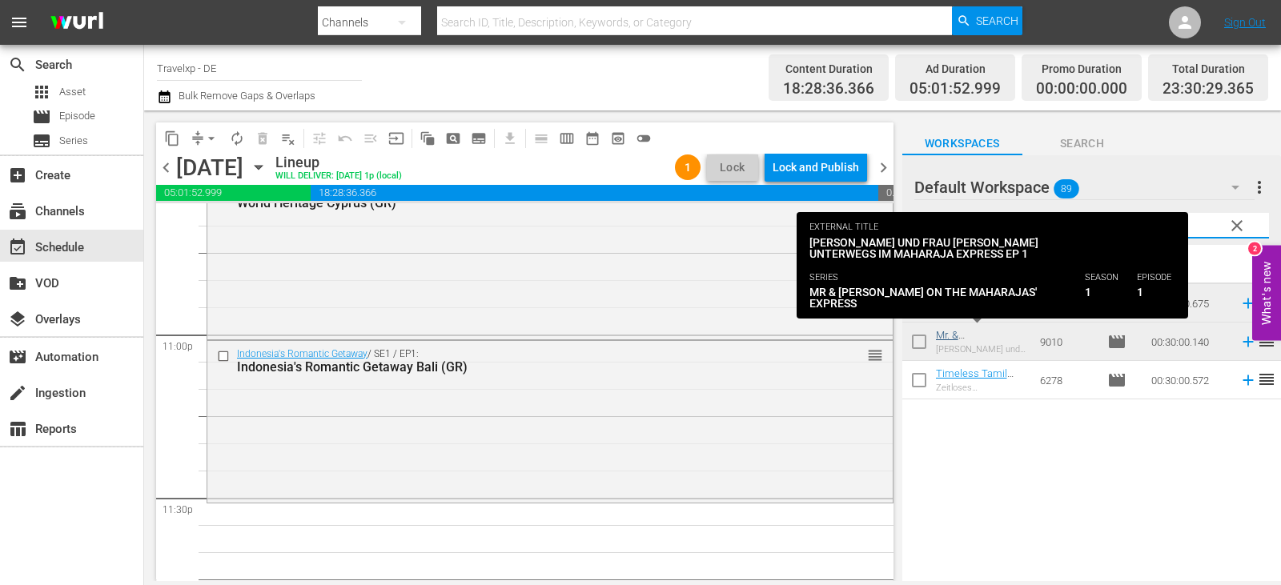
type input "maha"
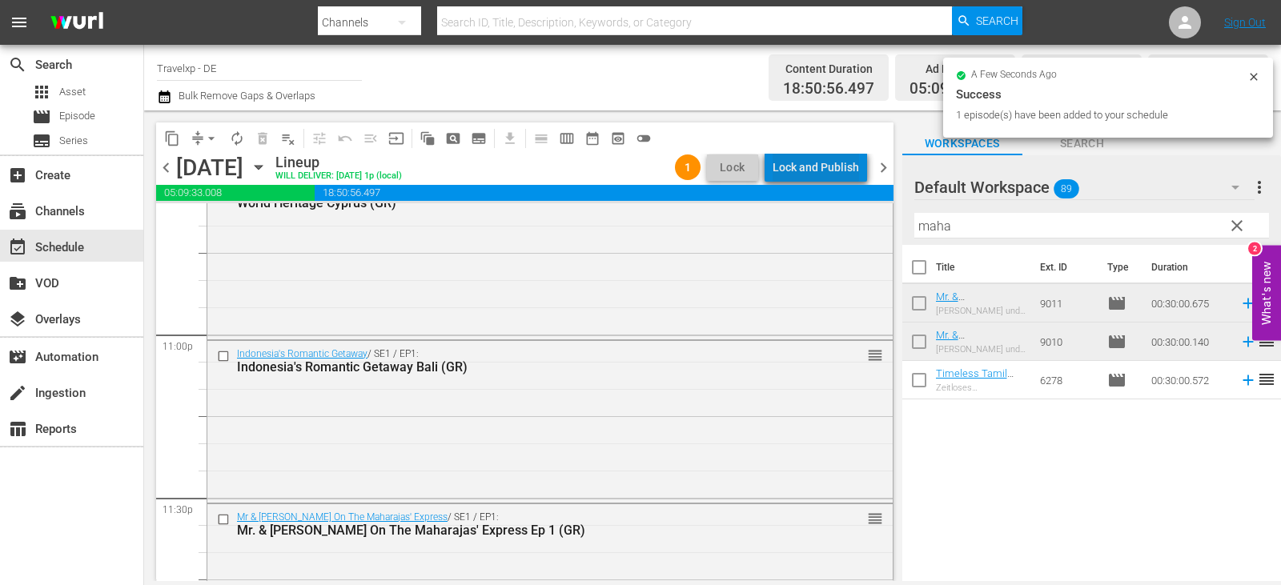
click at [835, 165] on div "Lock and Publish" at bounding box center [816, 167] width 86 height 29
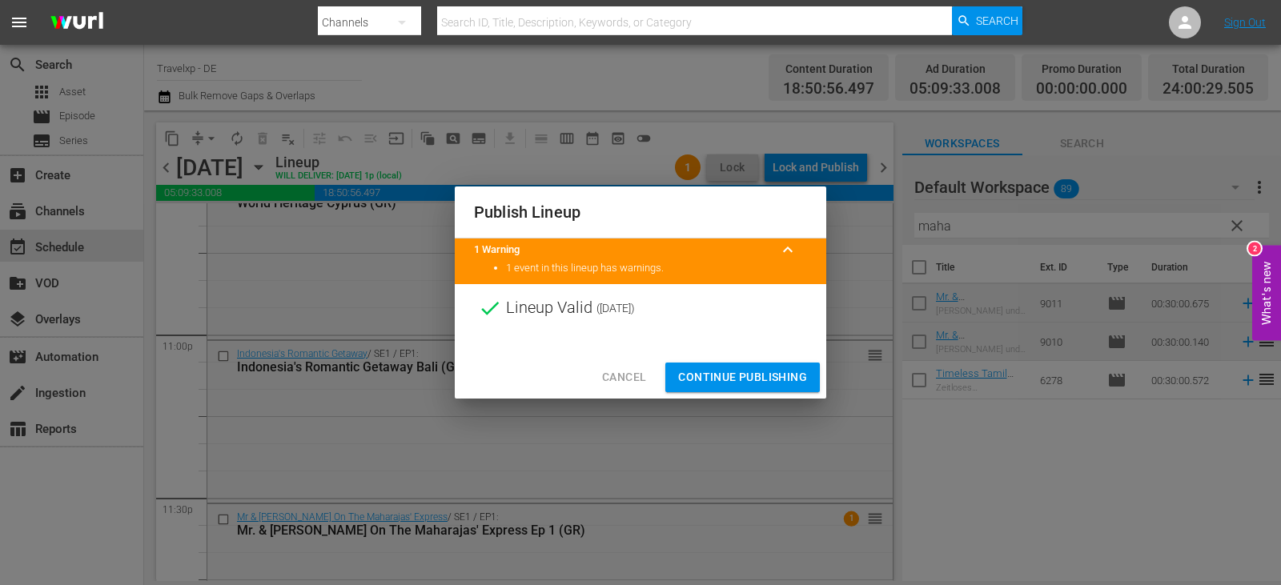
click at [759, 375] on span "Continue Publishing" at bounding box center [742, 378] width 129 height 20
